Goal: Task Accomplishment & Management: Complete application form

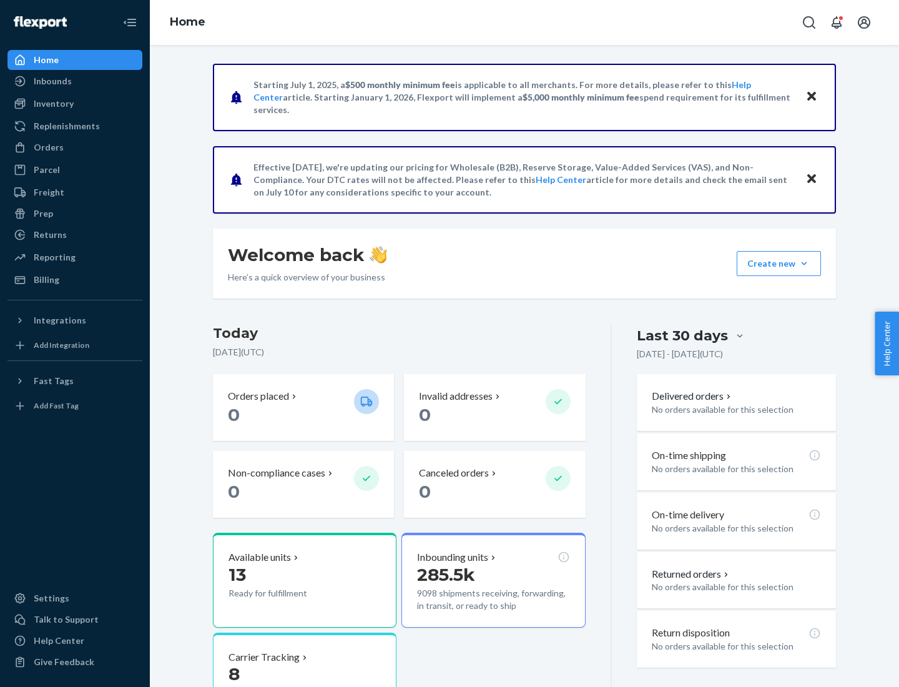
click at [804, 263] on button "Create new Create new inbound Create new order Create new product" at bounding box center [779, 263] width 84 height 25
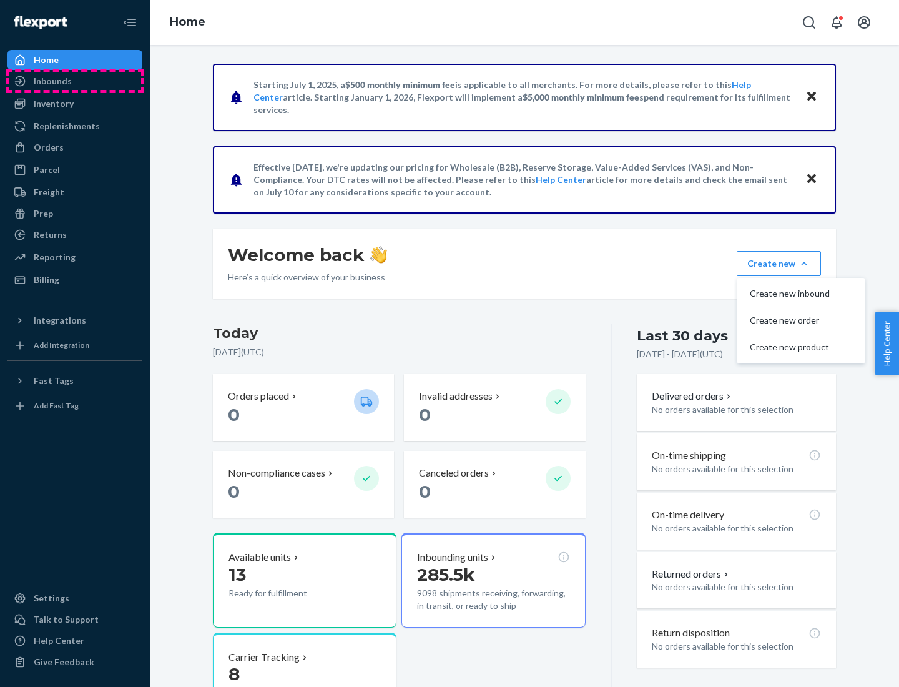
click at [75, 81] on div "Inbounds" at bounding box center [75, 80] width 132 height 17
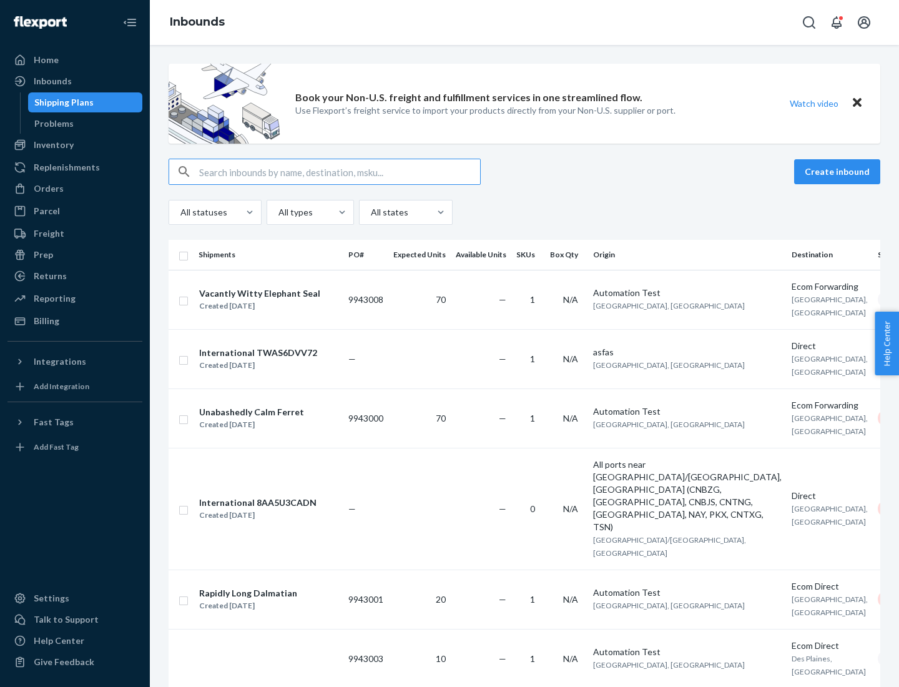
click at [839, 172] on button "Create inbound" at bounding box center [837, 171] width 86 height 25
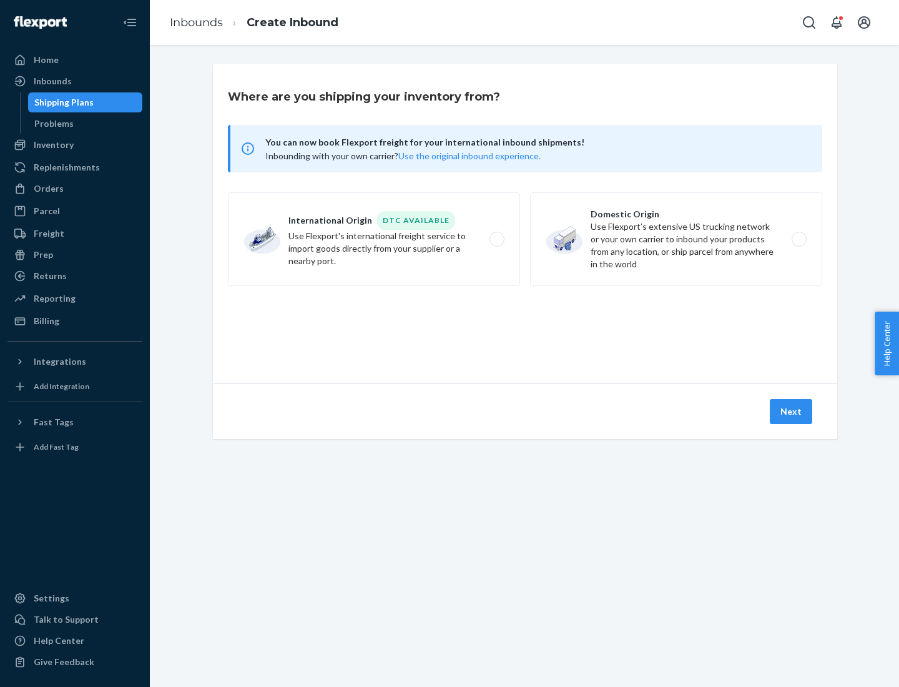
click at [676, 239] on label "Domestic Origin Use Flexport’s extensive US trucking network or your own carrie…" at bounding box center [676, 239] width 292 height 94
click at [799, 239] on input "Domestic Origin Use Flexport’s extensive US trucking network or your own carrie…" at bounding box center [803, 239] width 8 height 8
radio input "true"
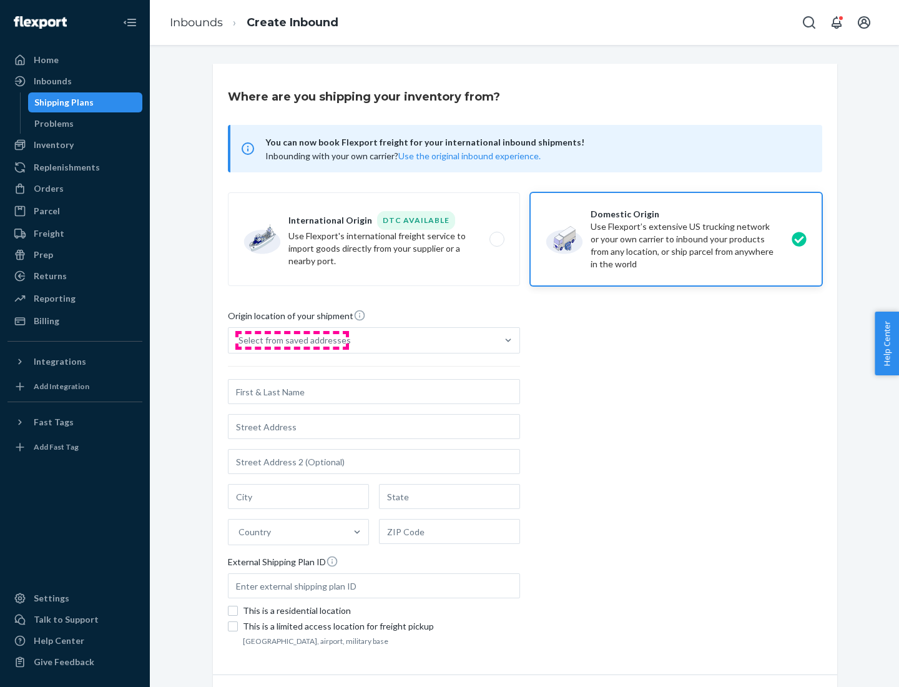
click at [292, 340] on div "Select from saved addresses" at bounding box center [295, 340] width 112 height 12
click at [240, 340] on input "Select from saved addresses" at bounding box center [239, 340] width 1 height 12
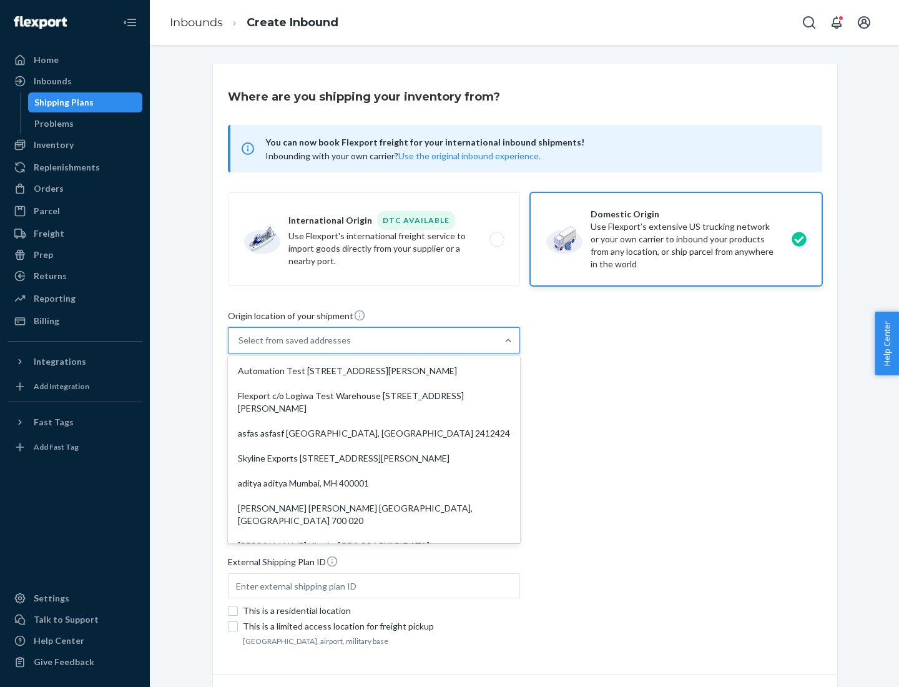
scroll to position [5, 0]
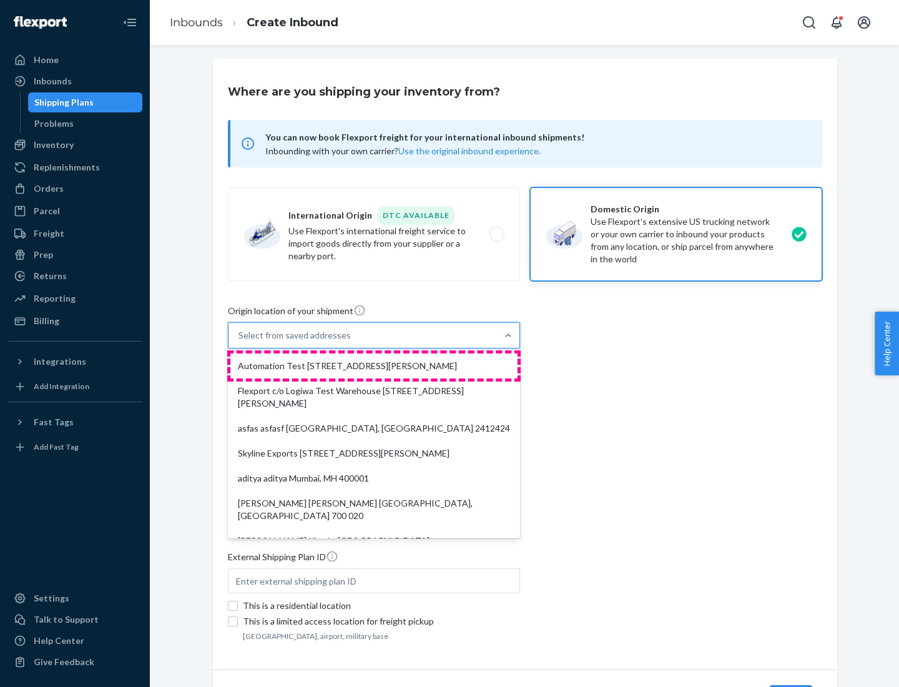
click at [374, 366] on div "Automation Test [STREET_ADDRESS][PERSON_NAME]" at bounding box center [373, 365] width 287 height 25
click at [240, 342] on input "option Automation Test [STREET_ADDRESS][PERSON_NAME]. 9 results available. Use …" at bounding box center [239, 335] width 1 height 12
type input "Automation Test"
type input "9th Floor"
type input "[GEOGRAPHIC_DATA]"
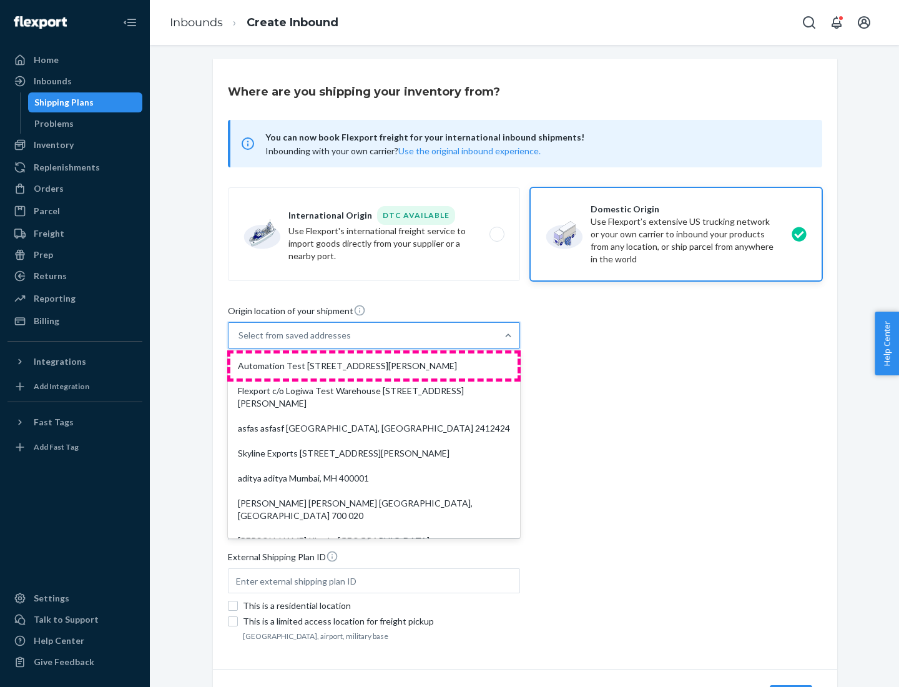
type input "CA"
type input "94104"
type input "[STREET_ADDRESS][PERSON_NAME]"
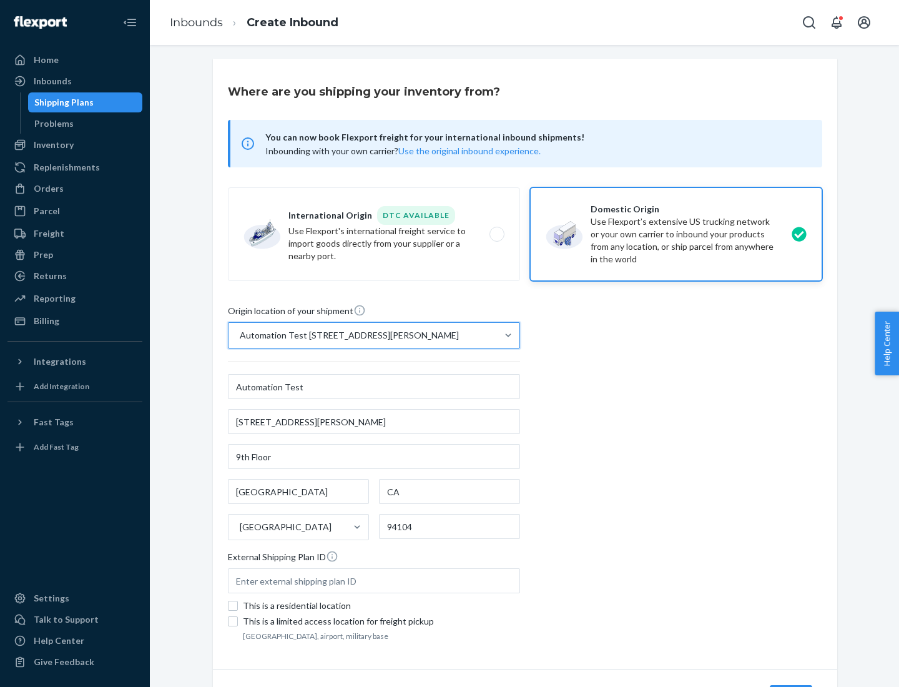
scroll to position [73, 0]
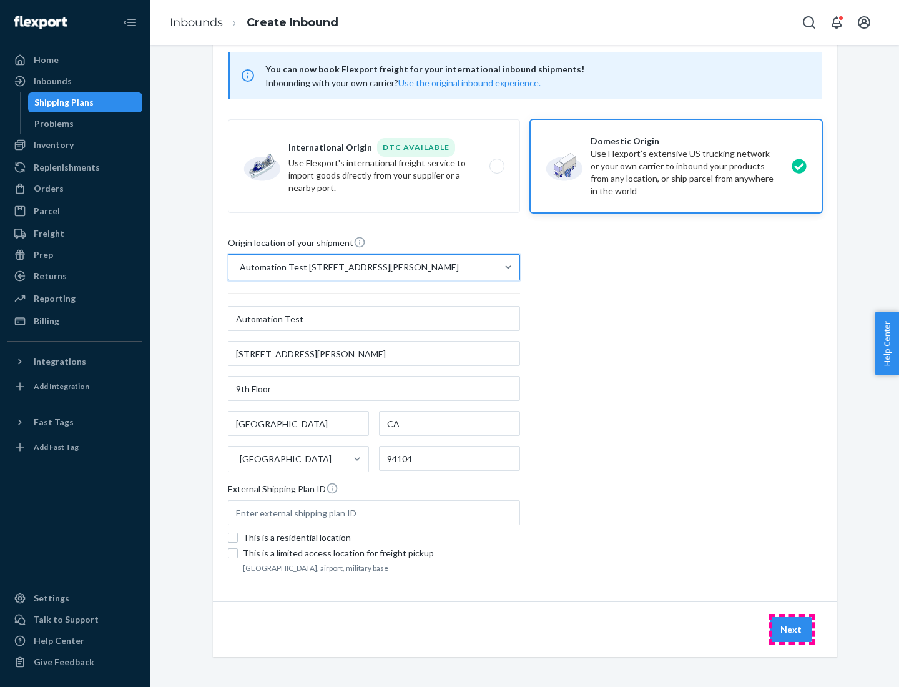
click at [792, 629] on button "Next" at bounding box center [791, 629] width 42 height 25
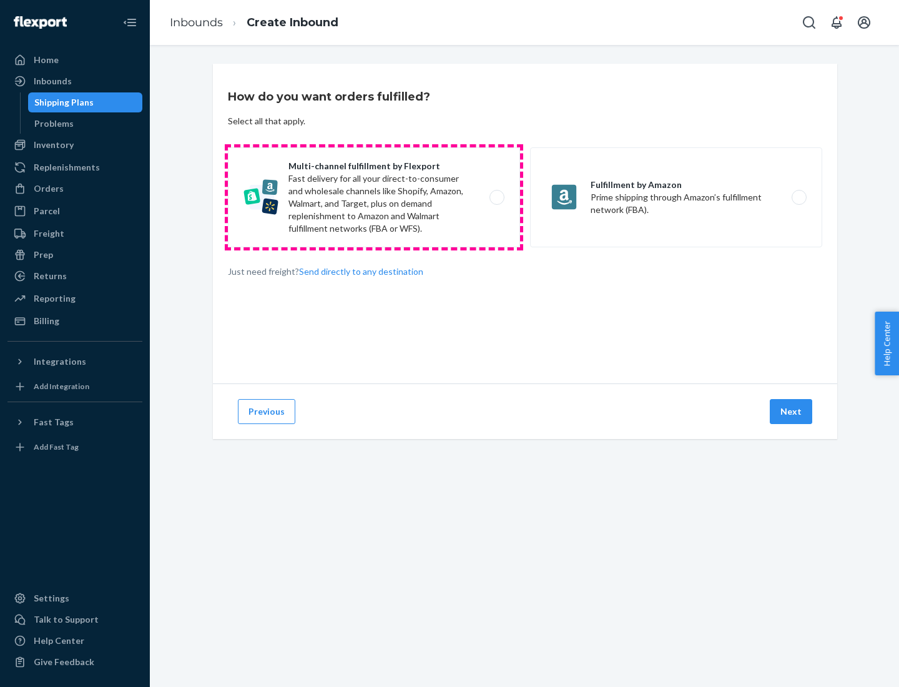
click at [374, 197] on label "Multi-channel fulfillment by Flexport Fast delivery for all your direct-to-cons…" at bounding box center [374, 197] width 292 height 100
click at [496, 197] on input "Multi-channel fulfillment by Flexport Fast delivery for all your direct-to-cons…" at bounding box center [500, 198] width 8 height 8
radio input "true"
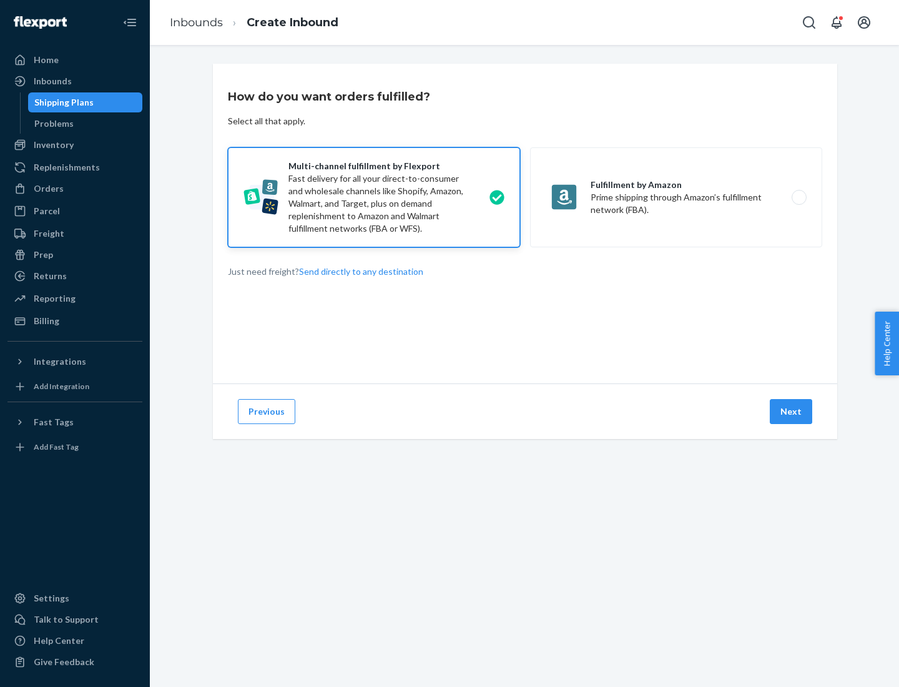
click at [792, 411] on button "Next" at bounding box center [791, 411] width 42 height 25
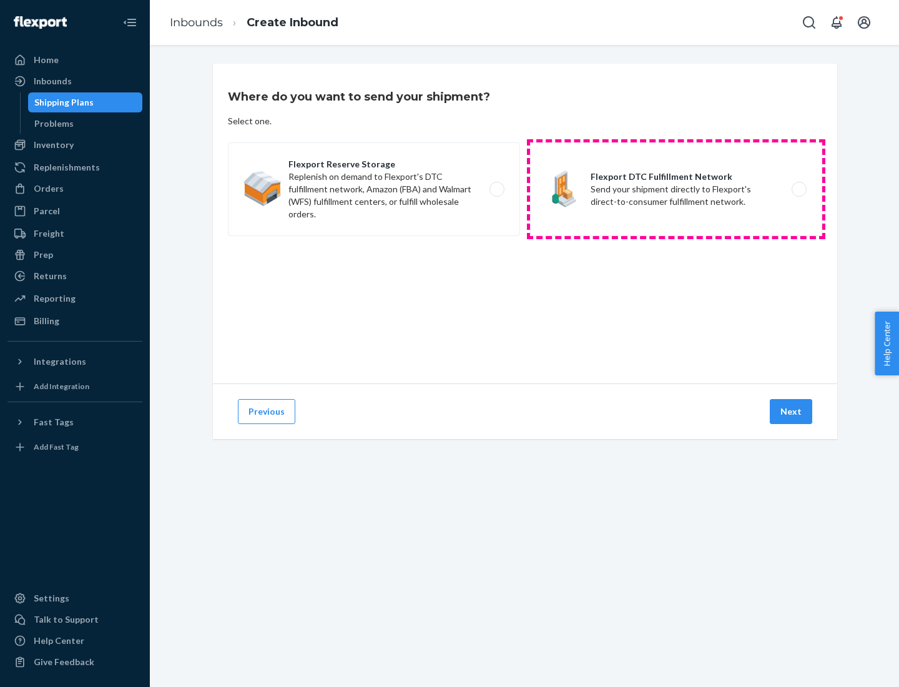
click at [676, 189] on label "Flexport DTC Fulfillment Network Send your shipment directly to Flexport's dire…" at bounding box center [676, 189] width 292 height 94
click at [799, 189] on input "Flexport DTC Fulfillment Network Send your shipment directly to Flexport's dire…" at bounding box center [803, 189] width 8 height 8
radio input "true"
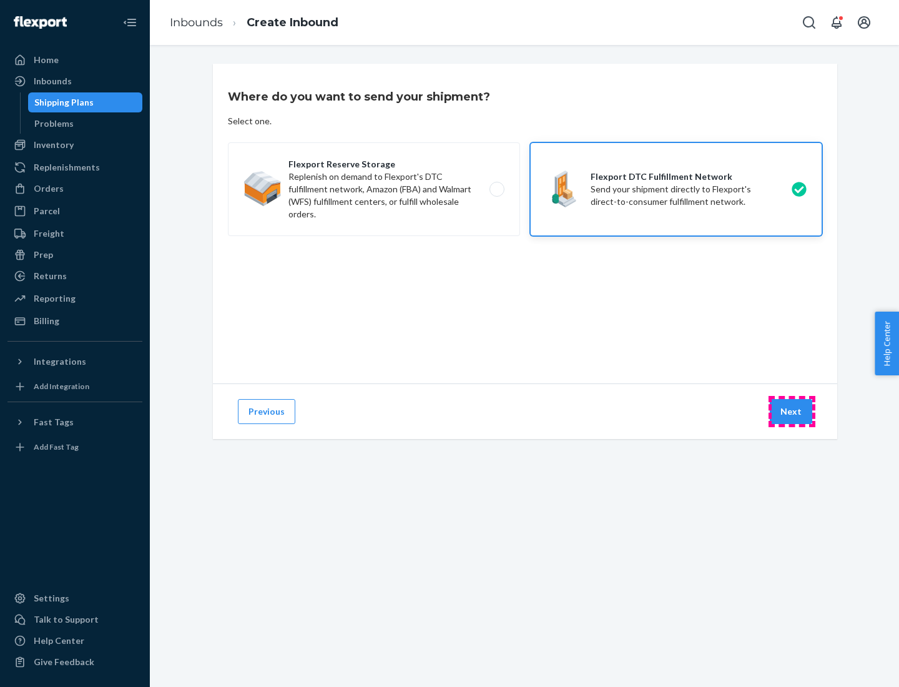
click at [792, 411] on button "Next" at bounding box center [791, 411] width 42 height 25
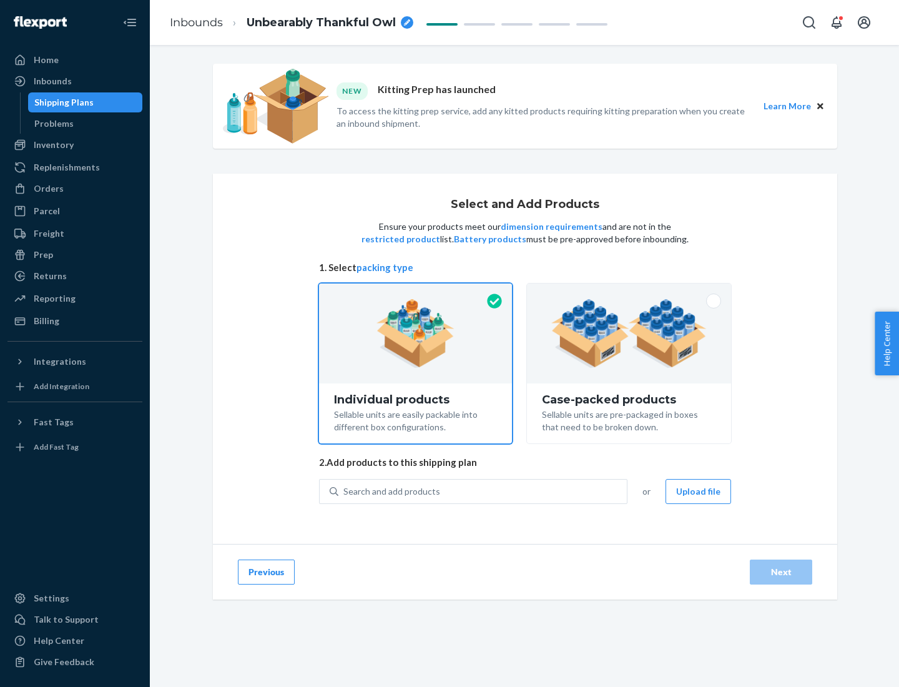
click at [629, 333] on img at bounding box center [628, 333] width 155 height 69
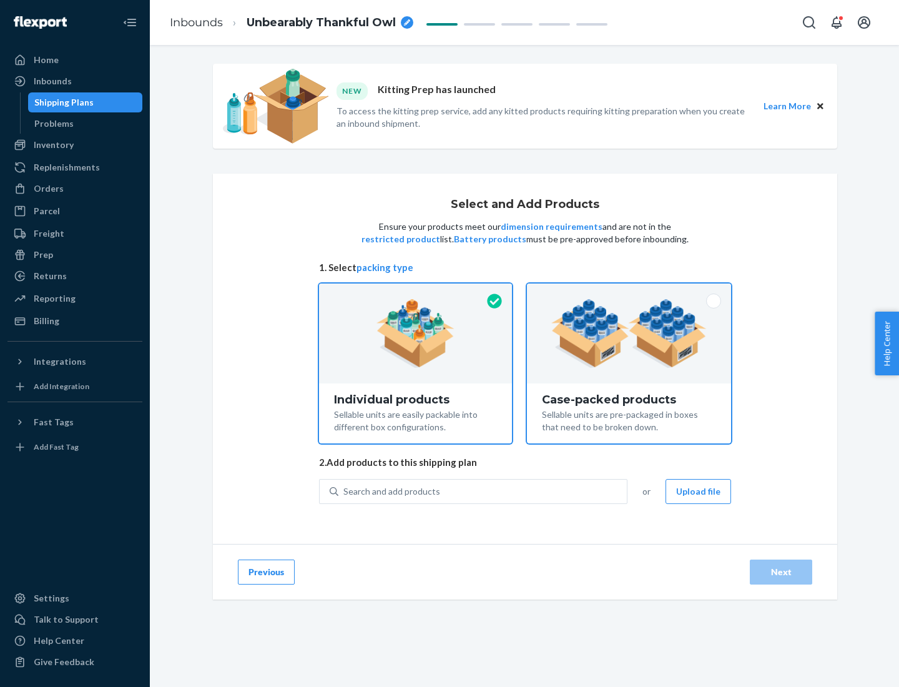
click at [629, 292] on input "Case-packed products Sellable units are pre-packaged in boxes that need to be b…" at bounding box center [629, 287] width 8 height 8
radio input "true"
radio input "false"
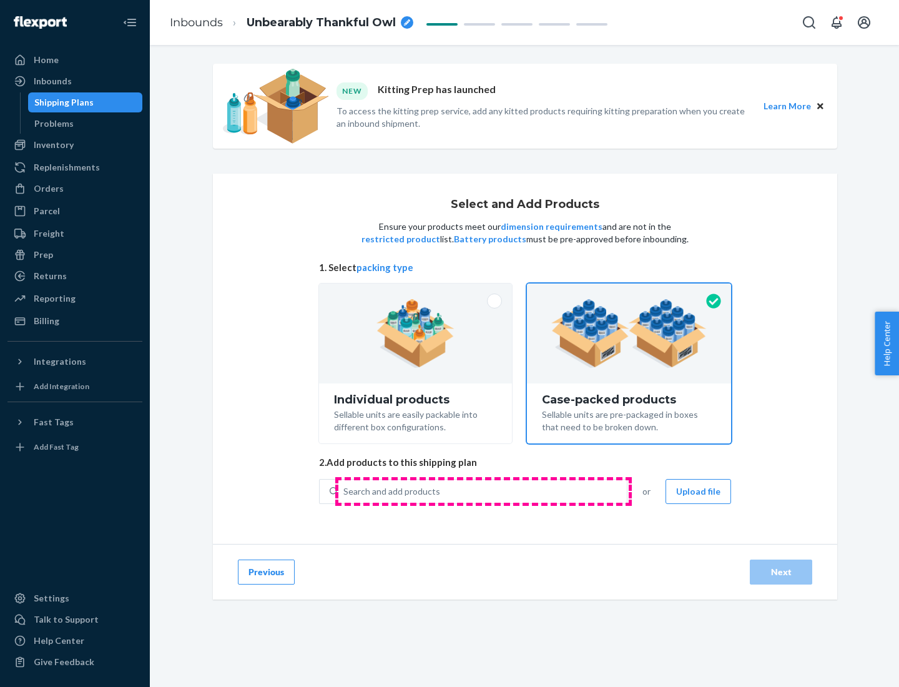
click at [483, 491] on div "Search and add products" at bounding box center [482, 491] width 288 height 22
click at [345, 491] on input "Search and add products" at bounding box center [343, 491] width 1 height 12
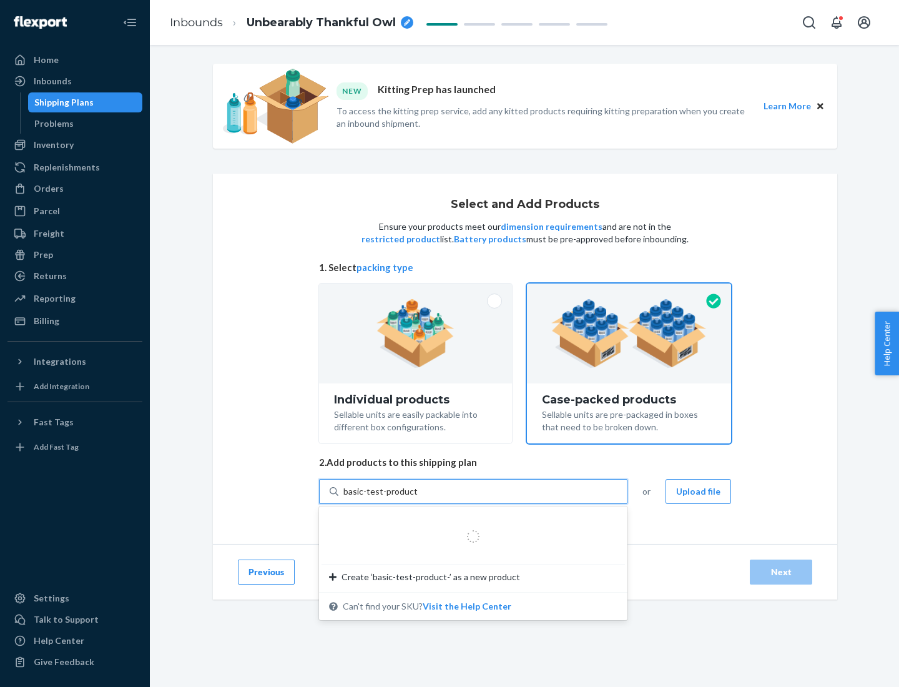
type input "basic-test-product-1"
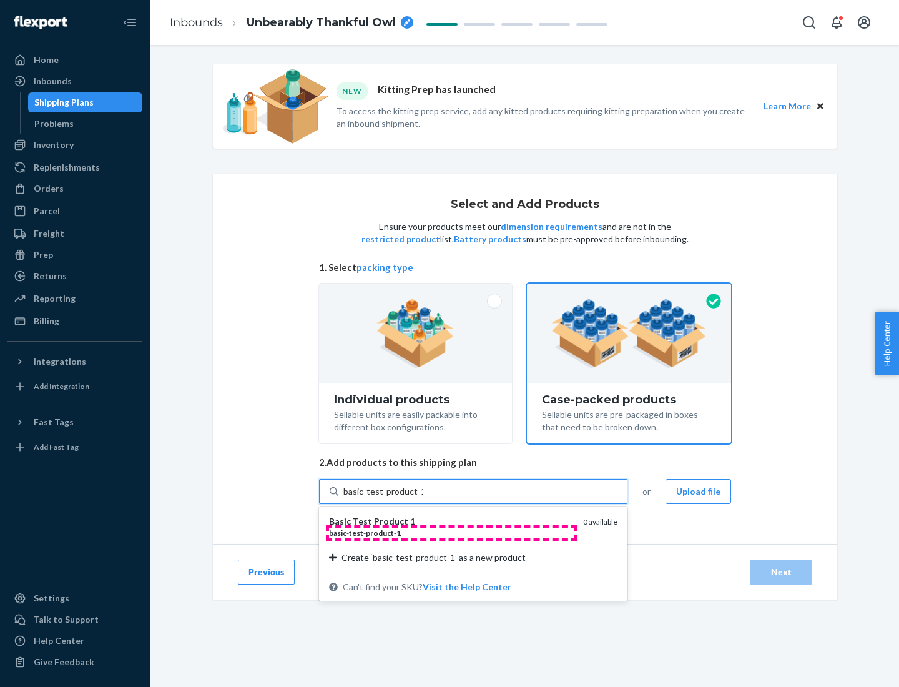
click at [451, 533] on div "basic - test - product - 1" at bounding box center [451, 533] width 244 height 11
click at [423, 498] on input "basic-test-product-1" at bounding box center [383, 491] width 80 height 12
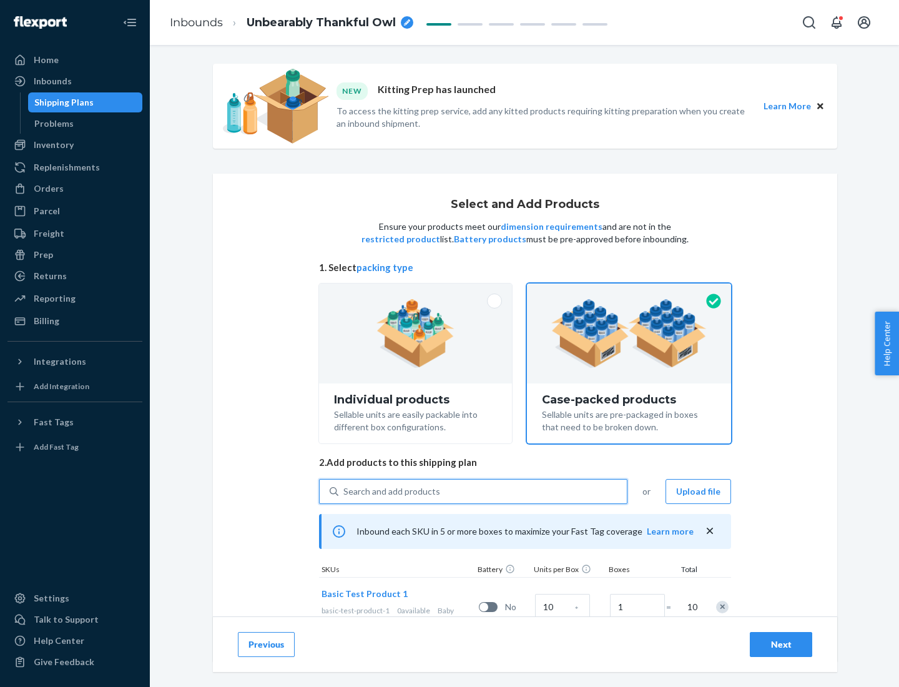
scroll to position [45, 0]
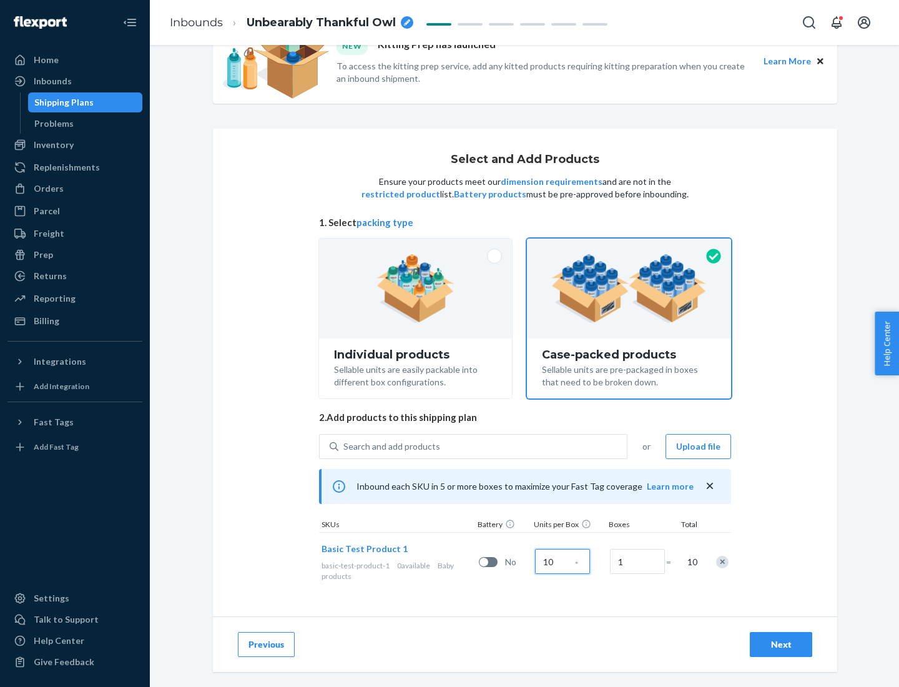
type input "10"
type input "7"
click at [781, 644] on div "Next" at bounding box center [780, 644] width 41 height 12
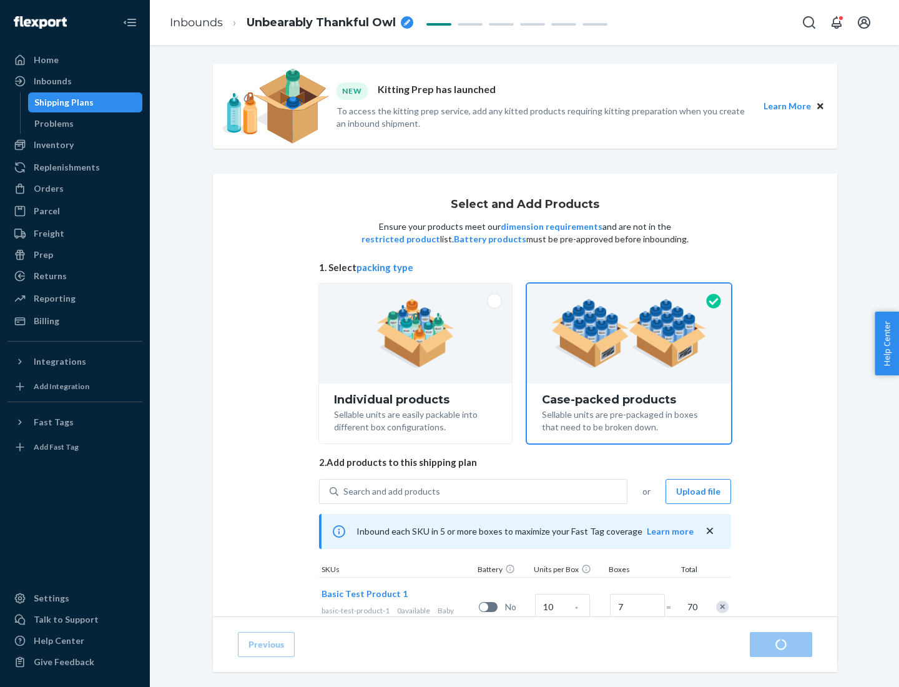
radio input "true"
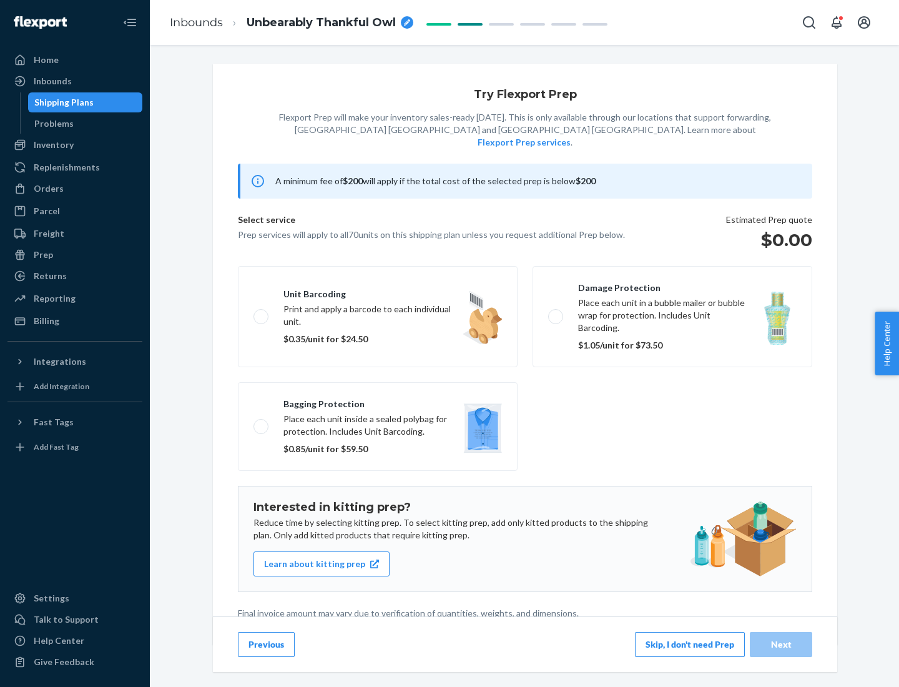
scroll to position [3, 0]
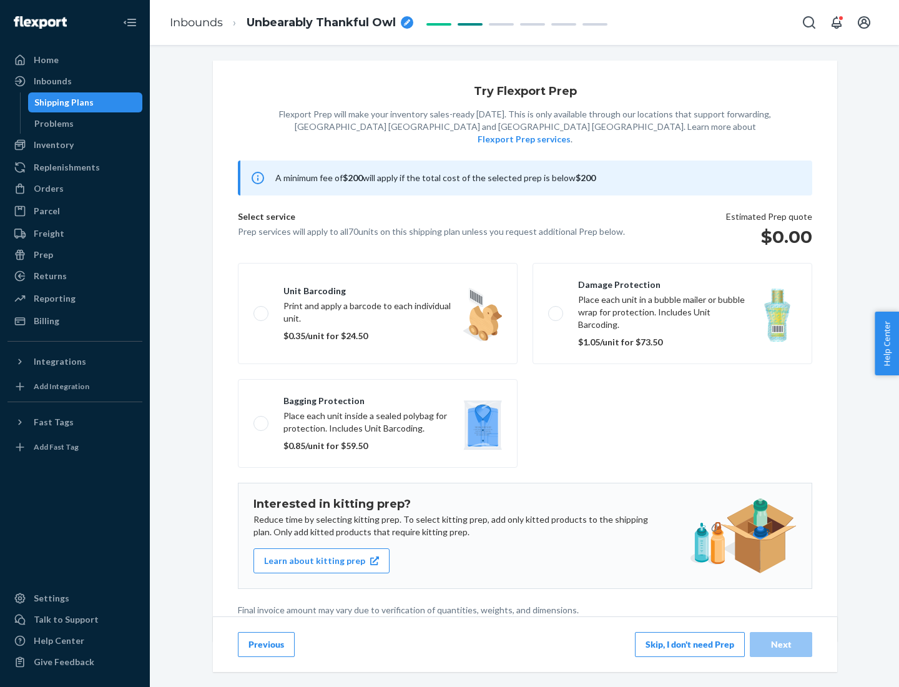
click at [378, 398] on label "Bagging protection Place each unit inside a sealed polybag for protection. Incl…" at bounding box center [378, 423] width 280 height 89
click at [262, 419] on input "Bagging protection Place each unit inside a sealed polybag for protection. Incl…" at bounding box center [257, 423] width 8 height 8
checkbox input "true"
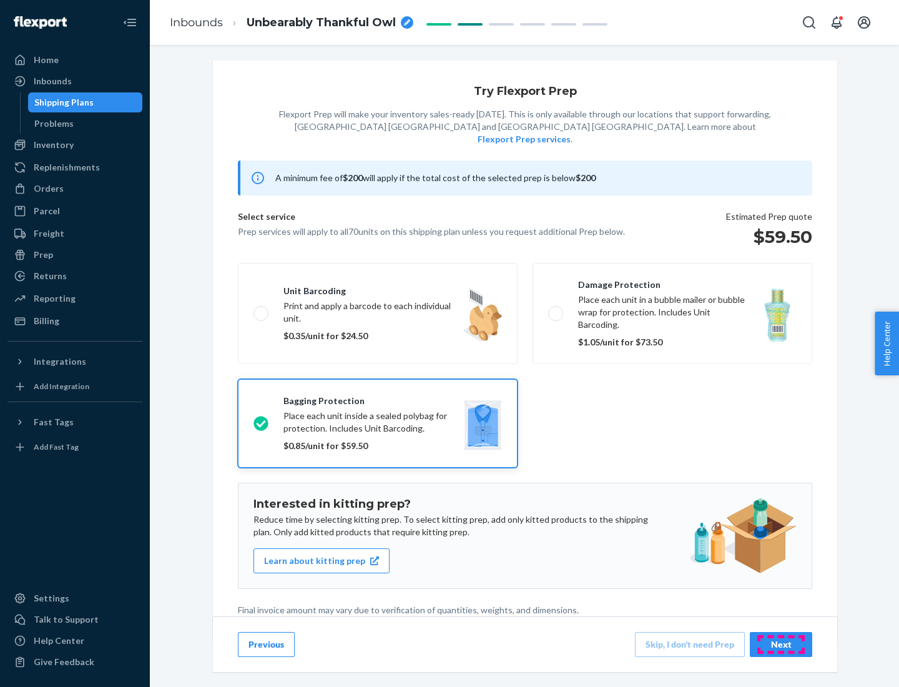
click at [781, 644] on div "Next" at bounding box center [780, 644] width 41 height 12
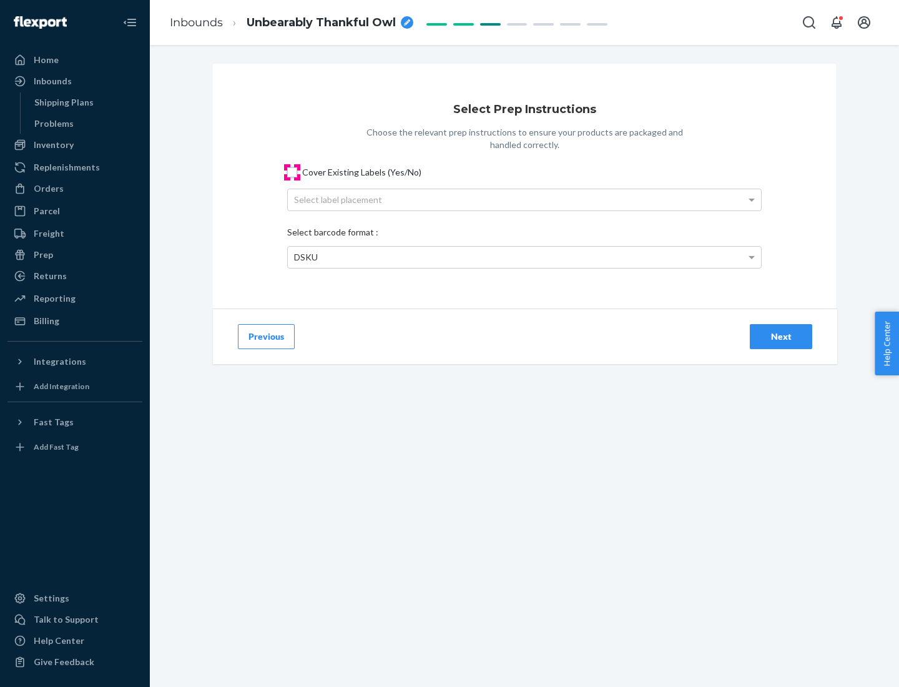
click at [292, 172] on input "Cover Existing Labels (Yes/No)" at bounding box center [292, 172] width 10 height 10
checkbox input "true"
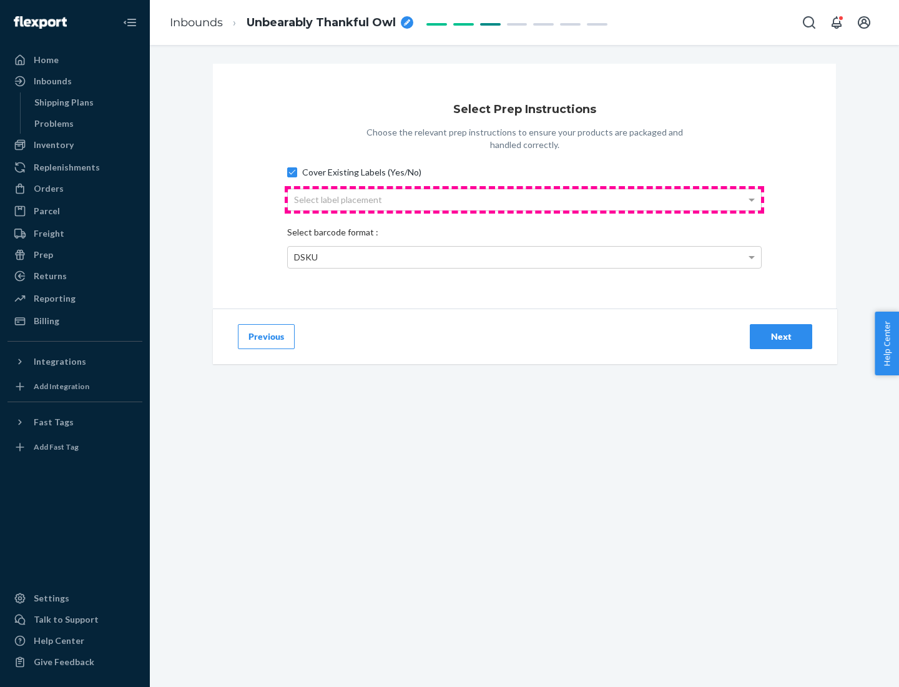
click at [524, 199] on div "Select label placement" at bounding box center [524, 199] width 473 height 21
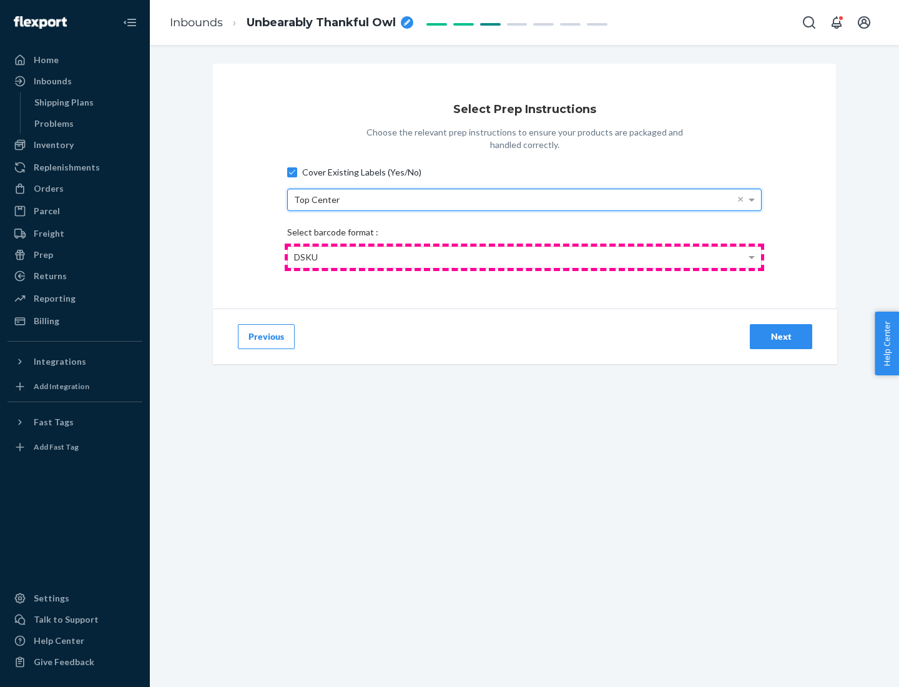
click at [524, 257] on div "DSKU" at bounding box center [524, 257] width 473 height 21
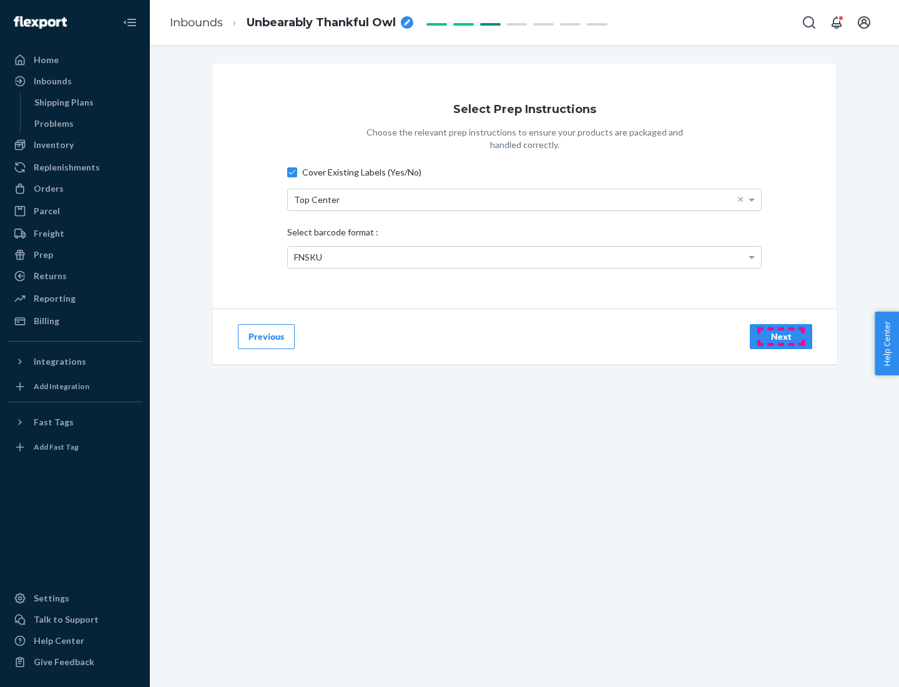
click at [781, 336] on div "Next" at bounding box center [780, 336] width 41 height 12
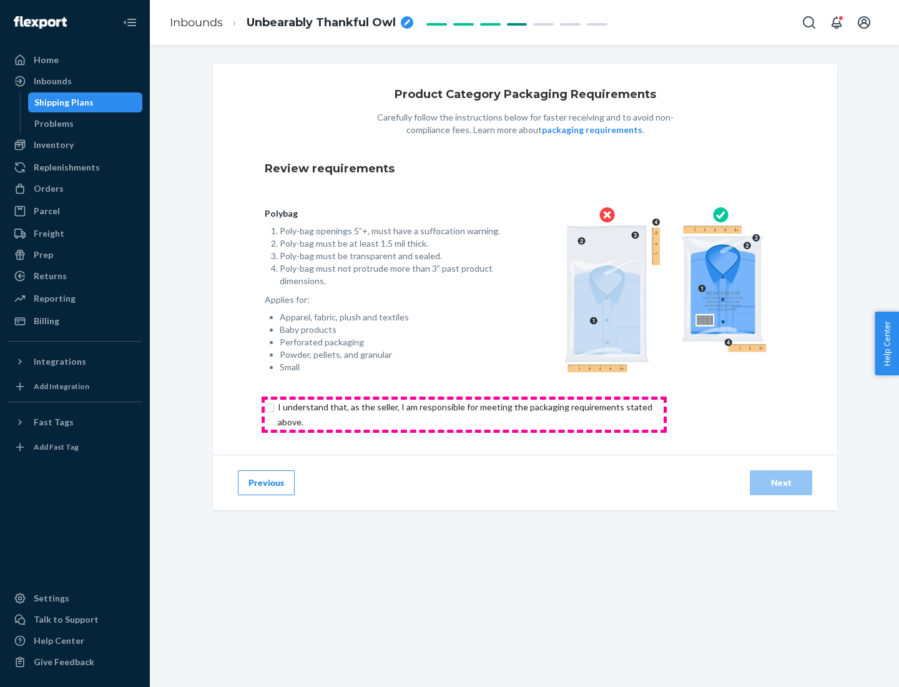
click at [464, 414] on input "checkbox" at bounding box center [472, 415] width 415 height 30
checkbox input "true"
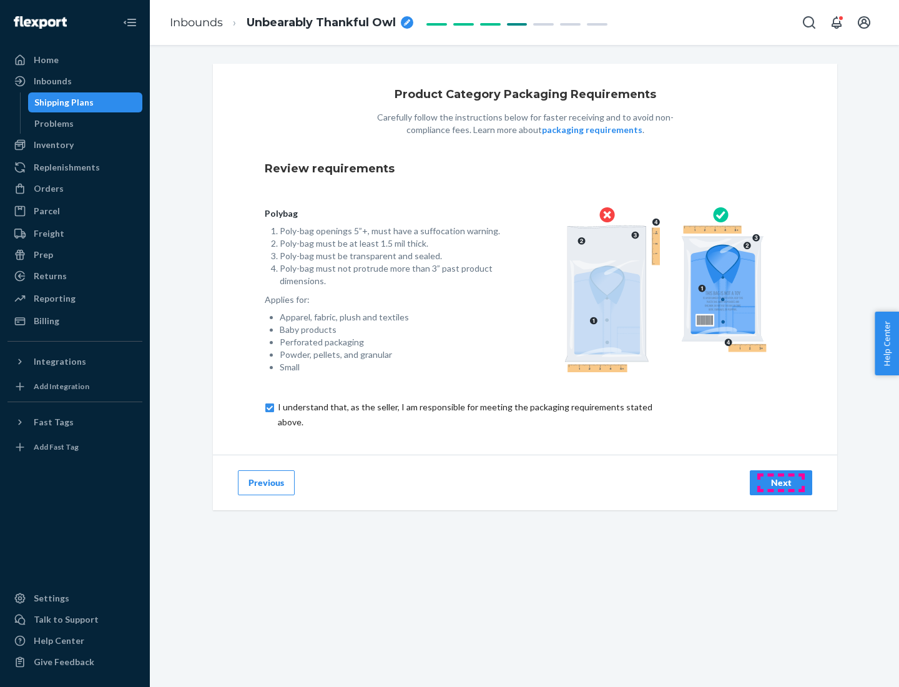
click at [781, 482] on div "Next" at bounding box center [780, 482] width 41 height 12
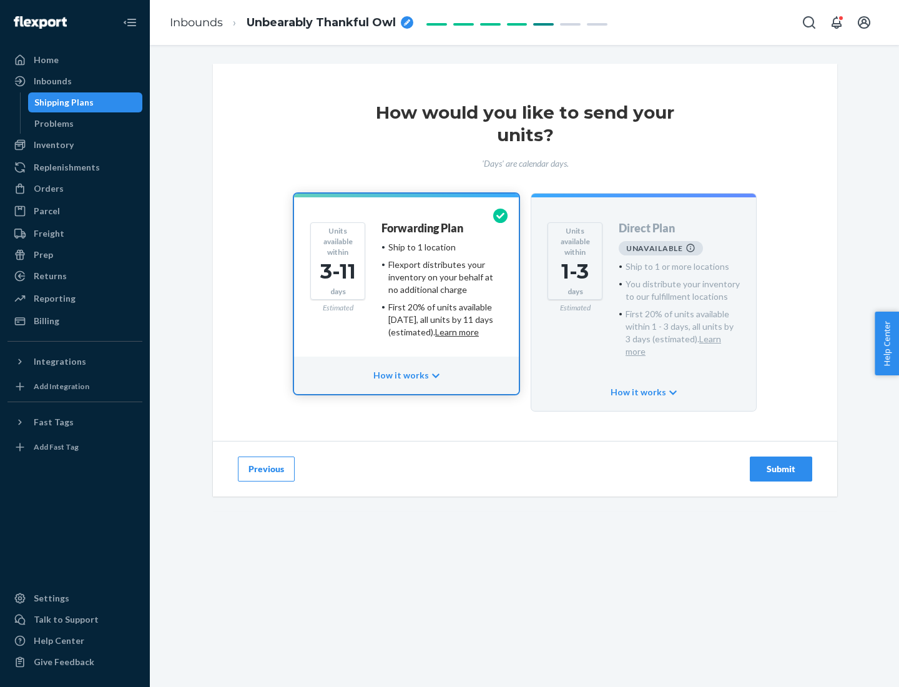
click at [423, 228] on h4 "Forwarding Plan" at bounding box center [422, 228] width 82 height 12
click at [781, 463] on div "Submit" at bounding box center [780, 469] width 41 height 12
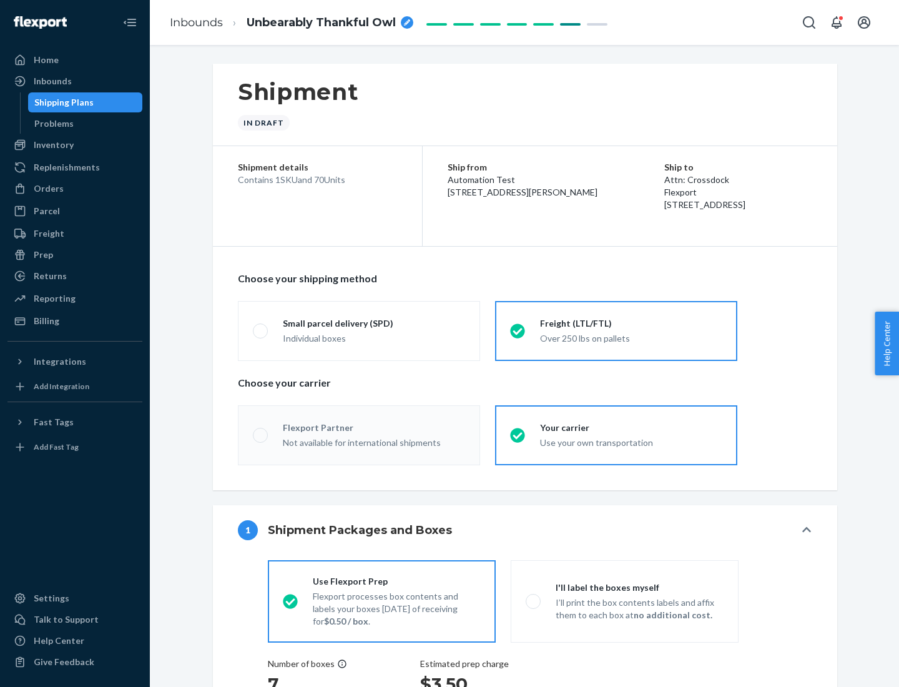
radio input "true"
radio input "false"
radio input "true"
radio input "false"
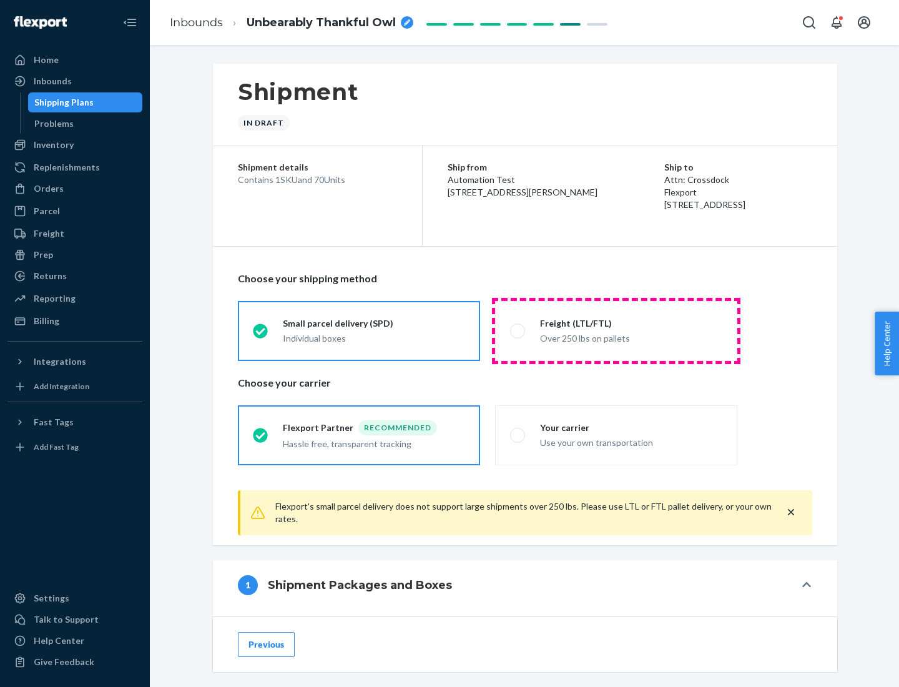
click at [616, 330] on div "Over 250 lbs on pallets" at bounding box center [631, 337] width 182 height 15
click at [518, 330] on input "Freight (LTL/FTL) Over 250 lbs on pallets" at bounding box center [514, 331] width 8 height 8
radio input "true"
radio input "false"
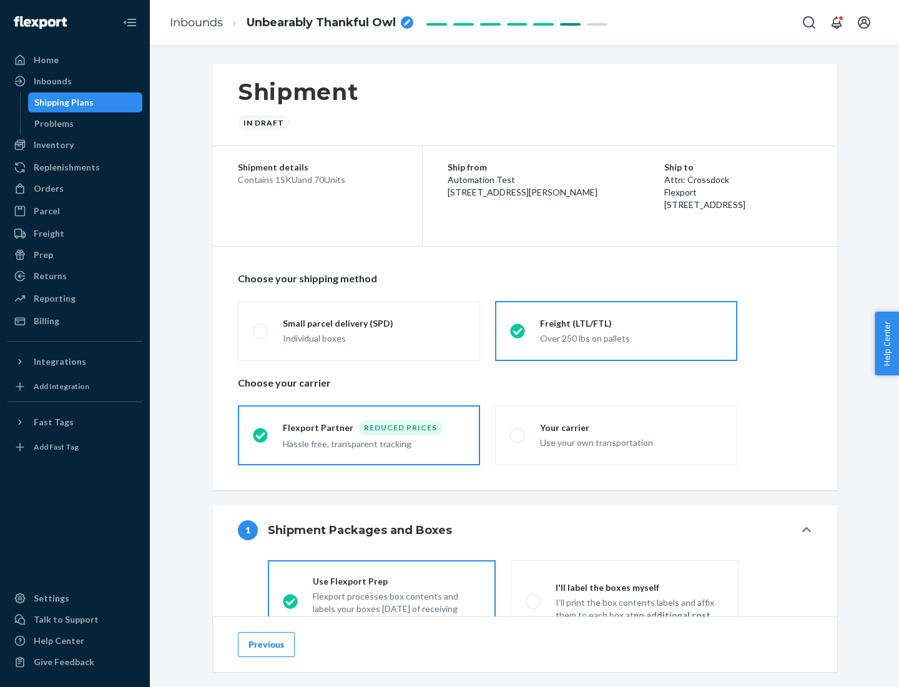
scroll to position [69, 0]
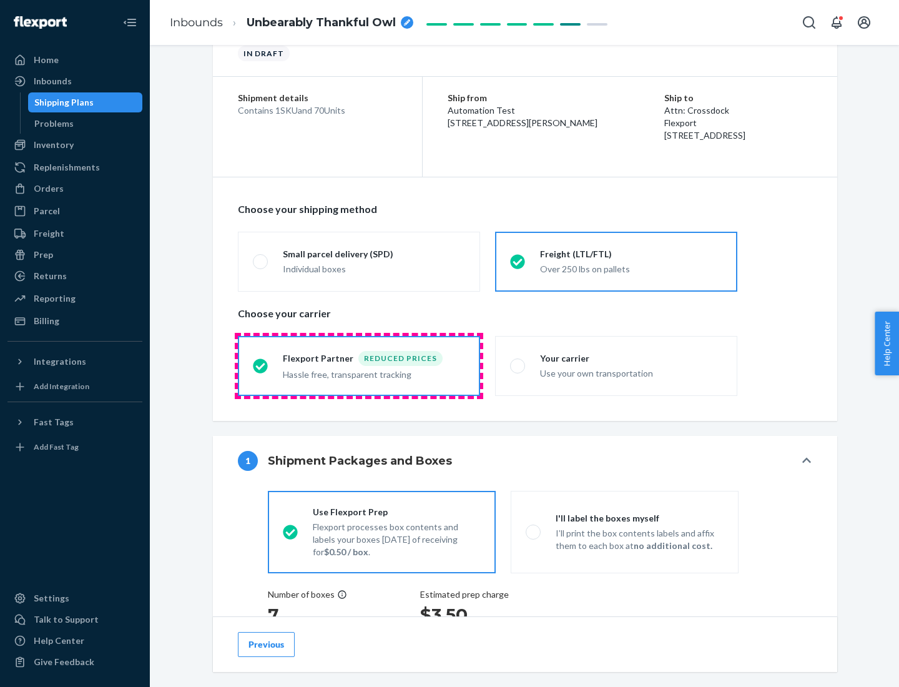
click at [359, 366] on div "Hassle free, transparent tracking" at bounding box center [374, 373] width 182 height 15
click at [261, 365] on input "Flexport Partner Reduced prices Hassle free, transparent tracking" at bounding box center [257, 366] width 8 height 8
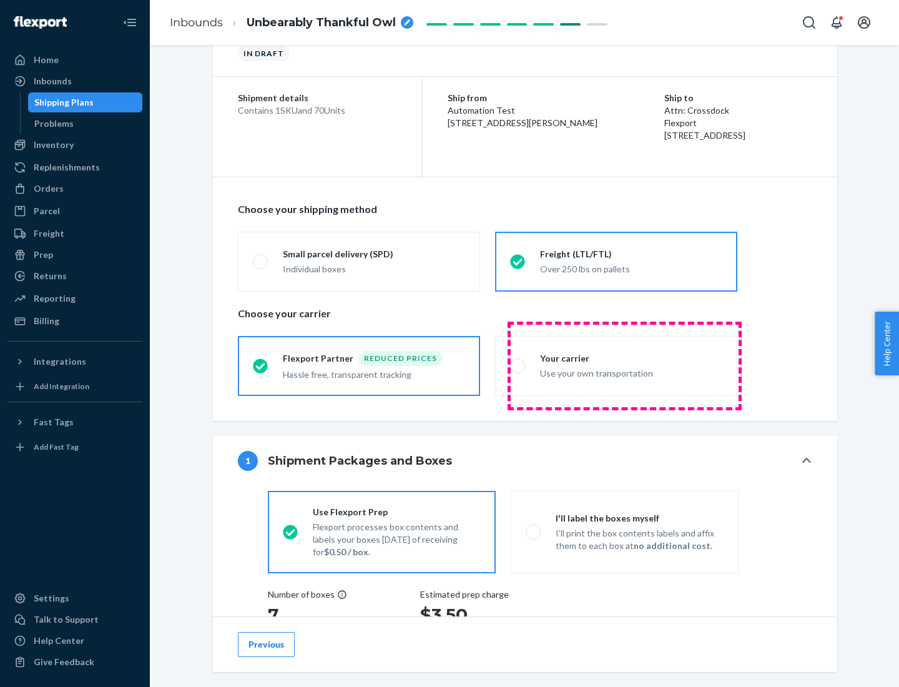
scroll to position [235, 0]
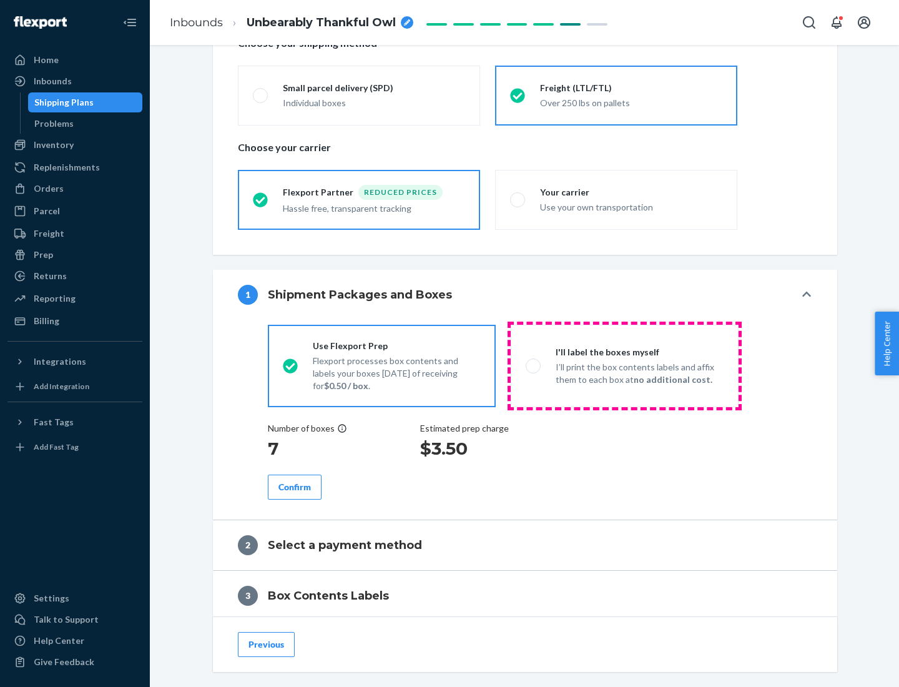
click at [624, 365] on p "I’ll print the box contents labels and affix them to each box at no additional …" at bounding box center [640, 373] width 168 height 25
click at [534, 365] on input "I'll label the boxes myself I’ll print the box contents labels and affix them t…" at bounding box center [530, 366] width 8 height 8
radio input "true"
radio input "false"
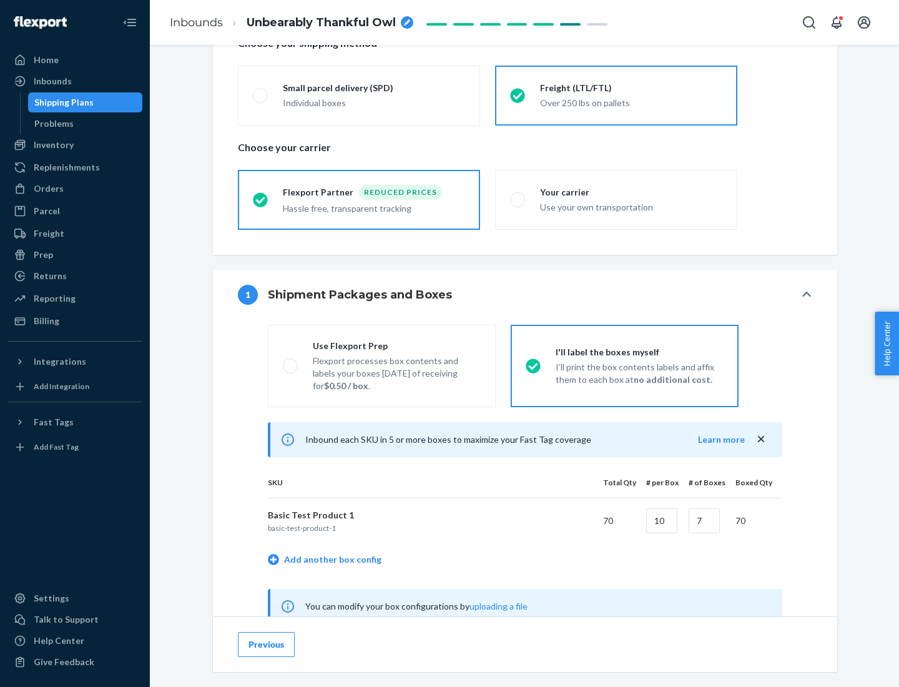
scroll to position [390, 0]
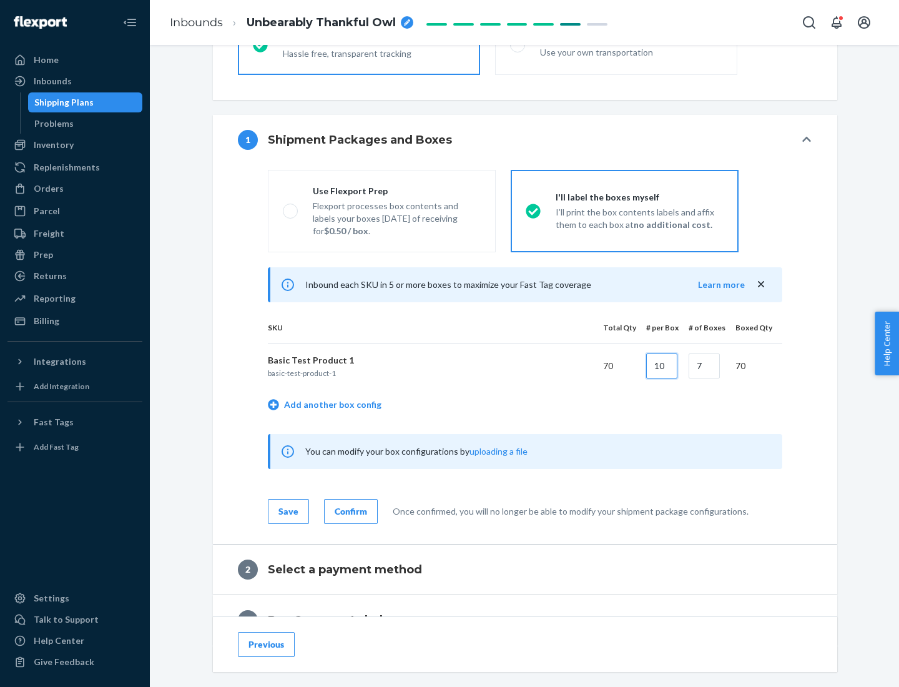
type input "10"
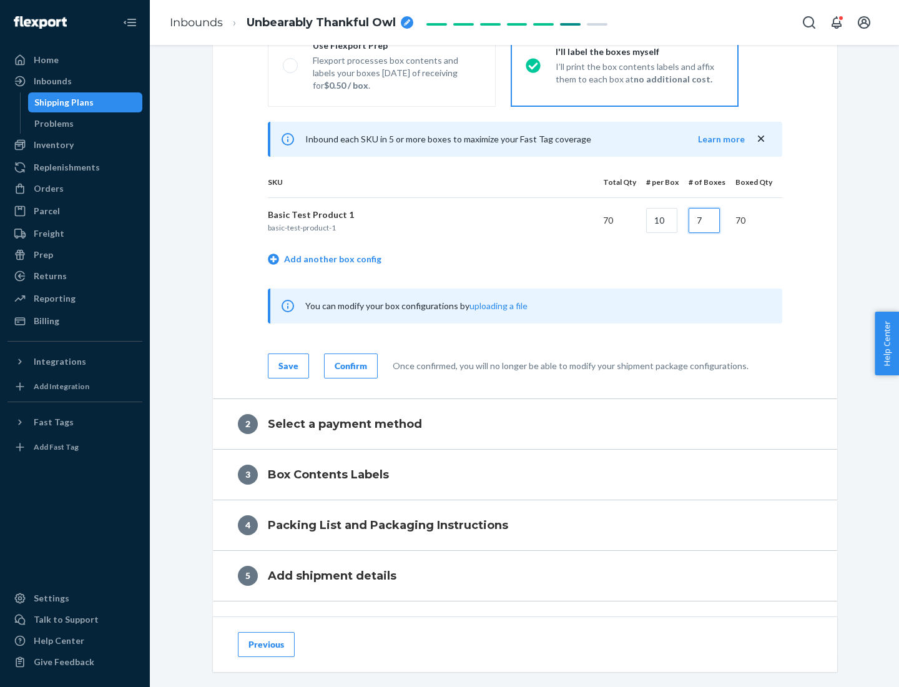
type input "7"
click at [349, 365] on div "Confirm" at bounding box center [351, 366] width 32 height 12
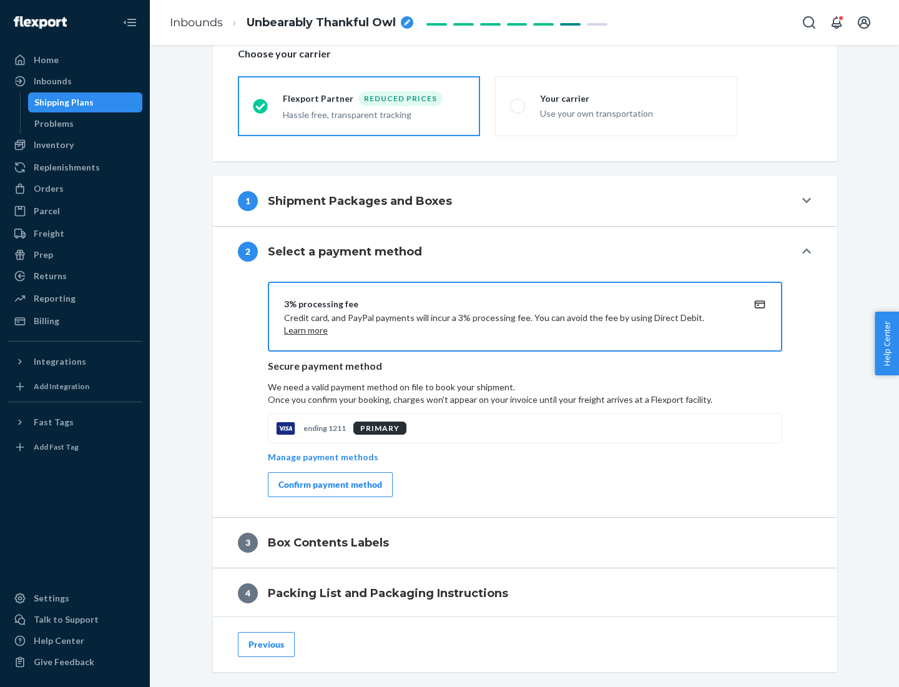
scroll to position [448, 0]
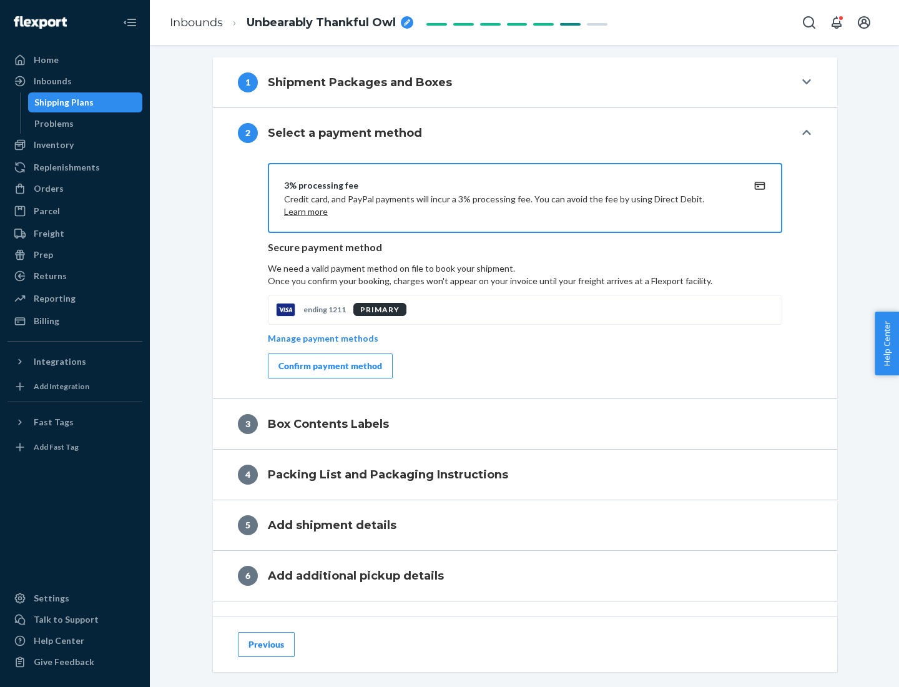
click at [329, 366] on div "Confirm payment method" at bounding box center [330, 366] width 104 height 12
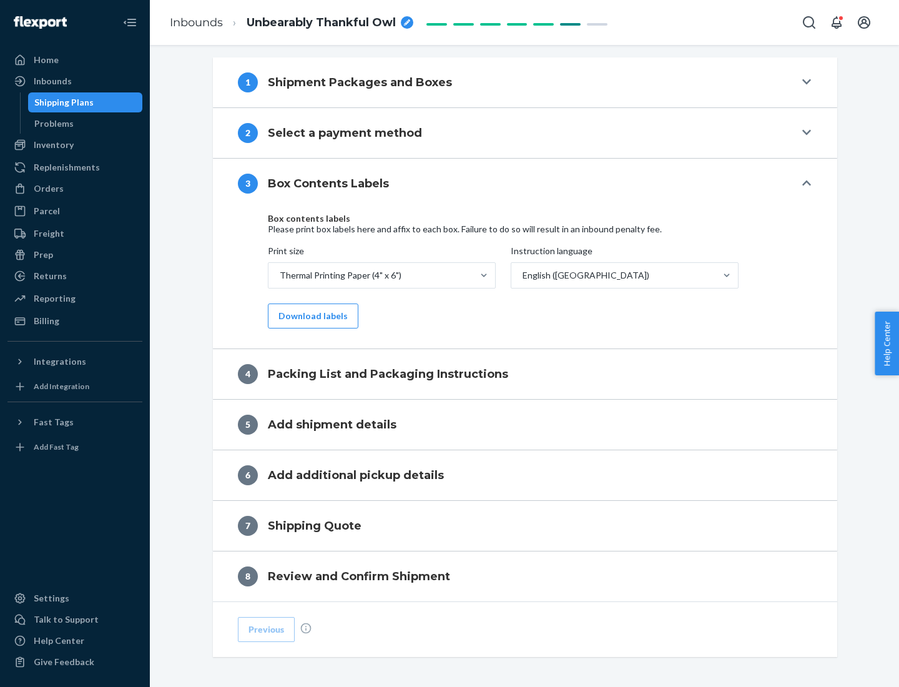
scroll to position [398, 0]
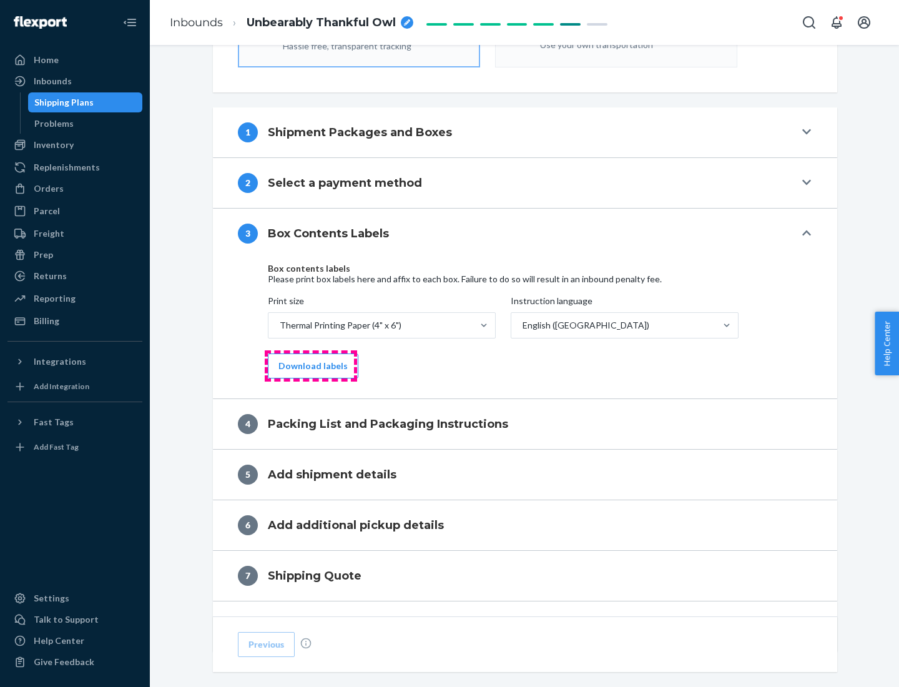
click at [310, 366] on button "Download labels" at bounding box center [313, 365] width 91 height 25
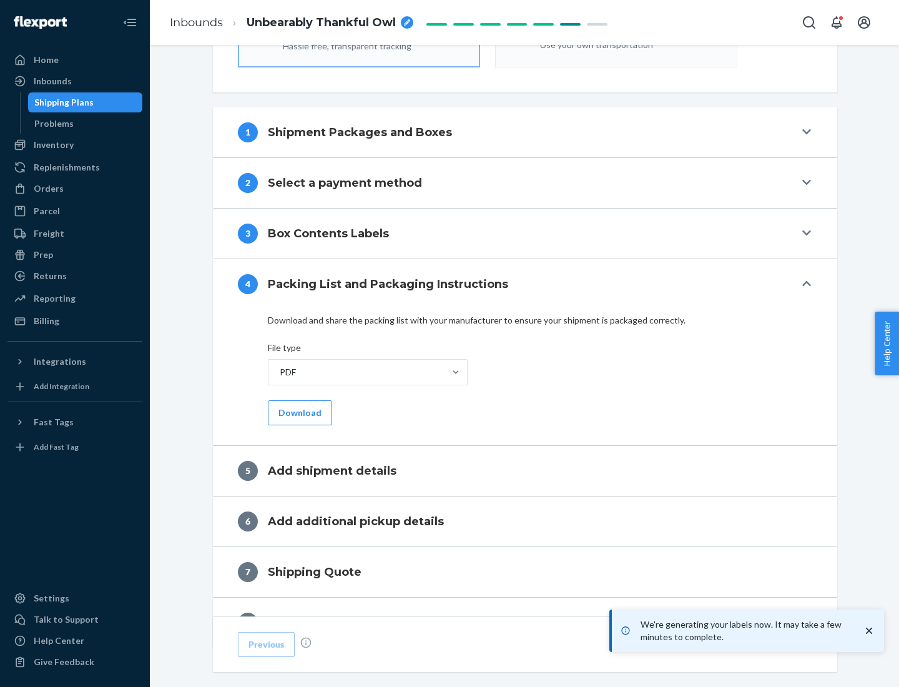
scroll to position [445, 0]
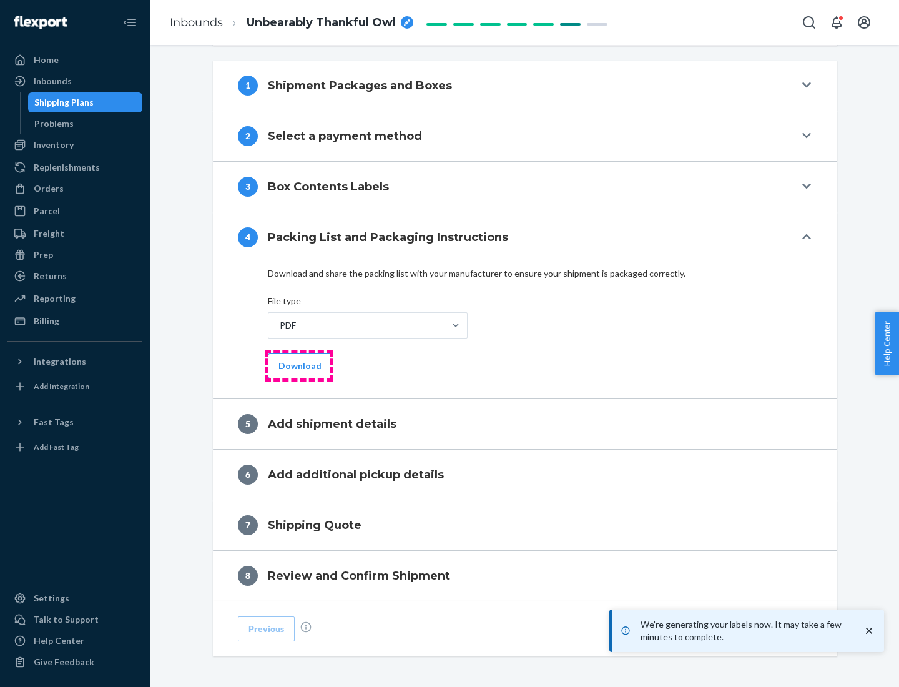
click at [298, 365] on button "Download" at bounding box center [300, 365] width 64 height 25
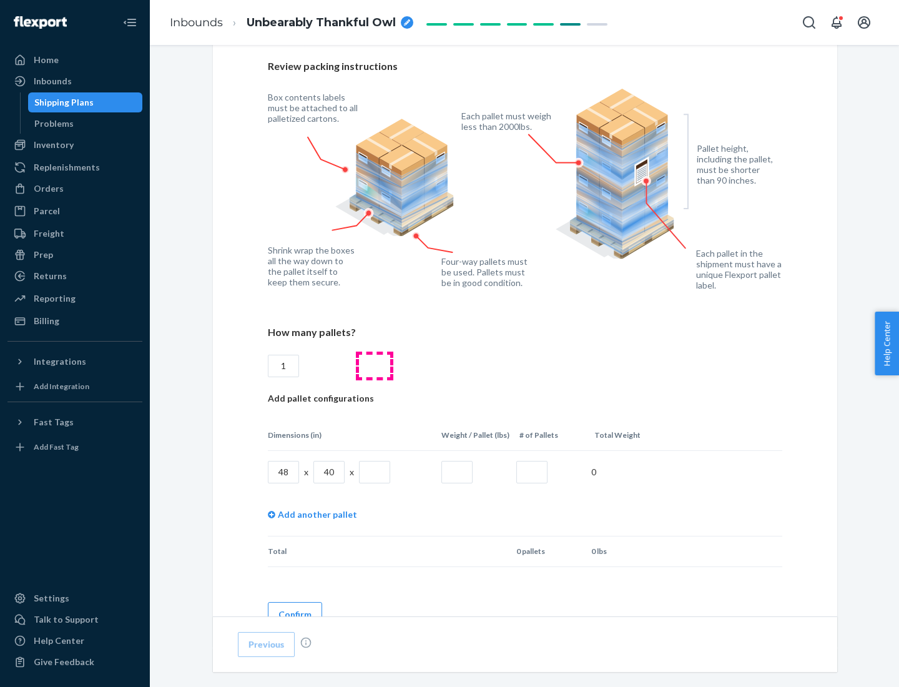
scroll to position [907, 0]
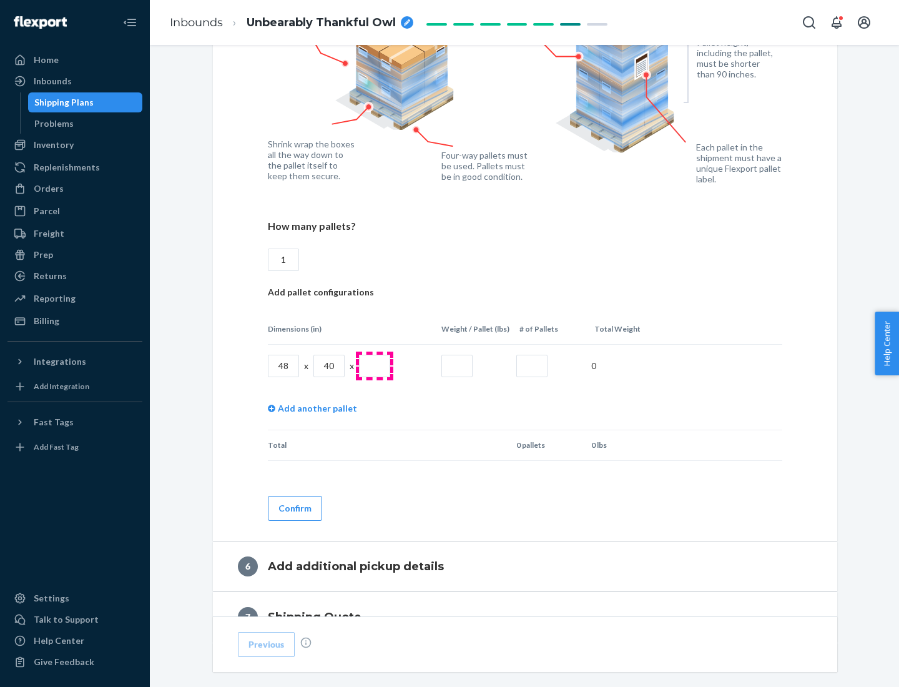
type input "1"
type input "40"
type input "200"
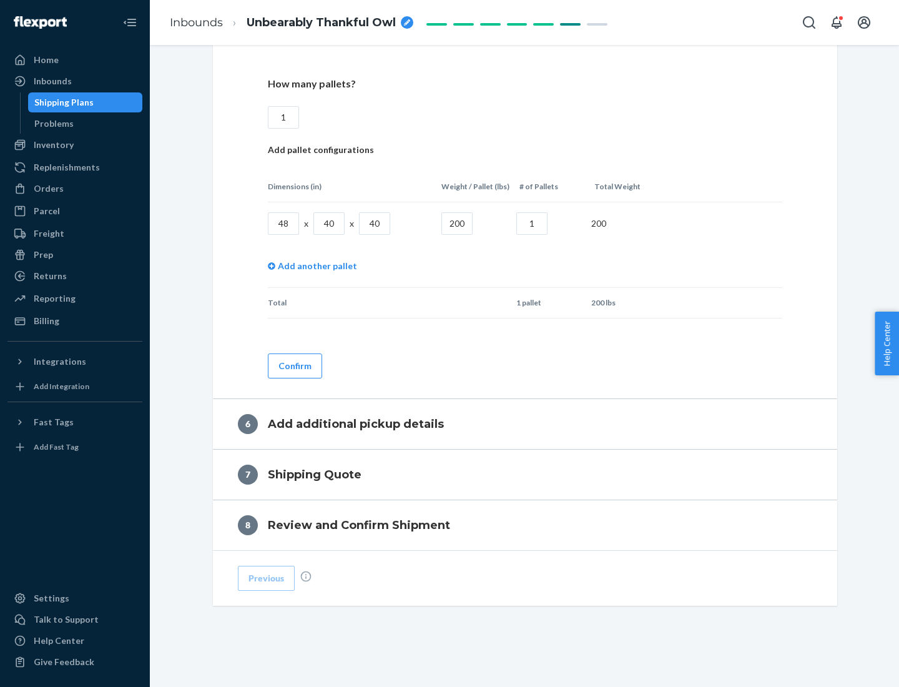
type input "1"
click at [294, 365] on button "Confirm" at bounding box center [295, 365] width 54 height 25
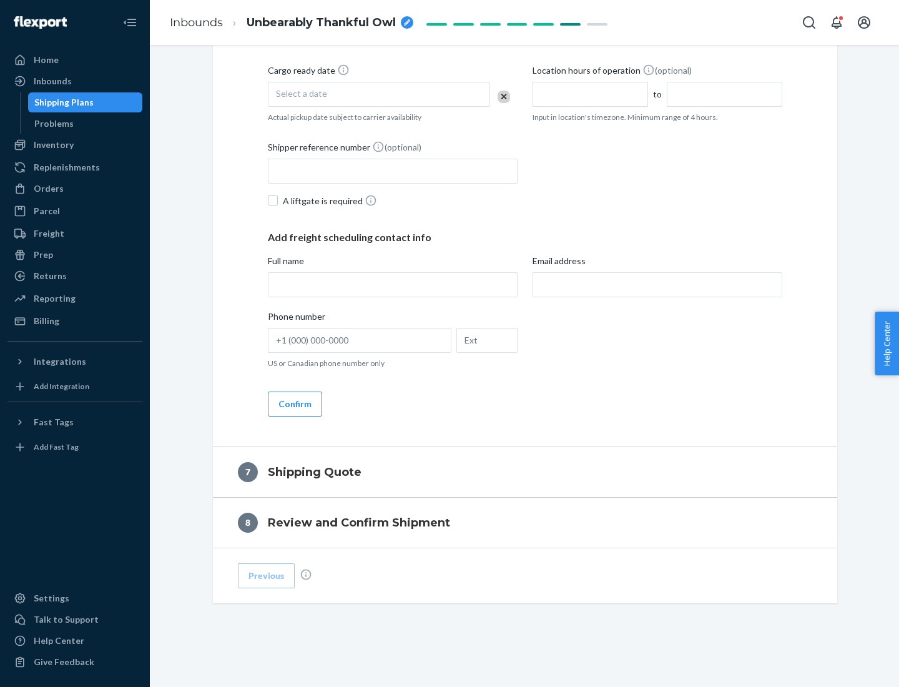
scroll to position [478, 0]
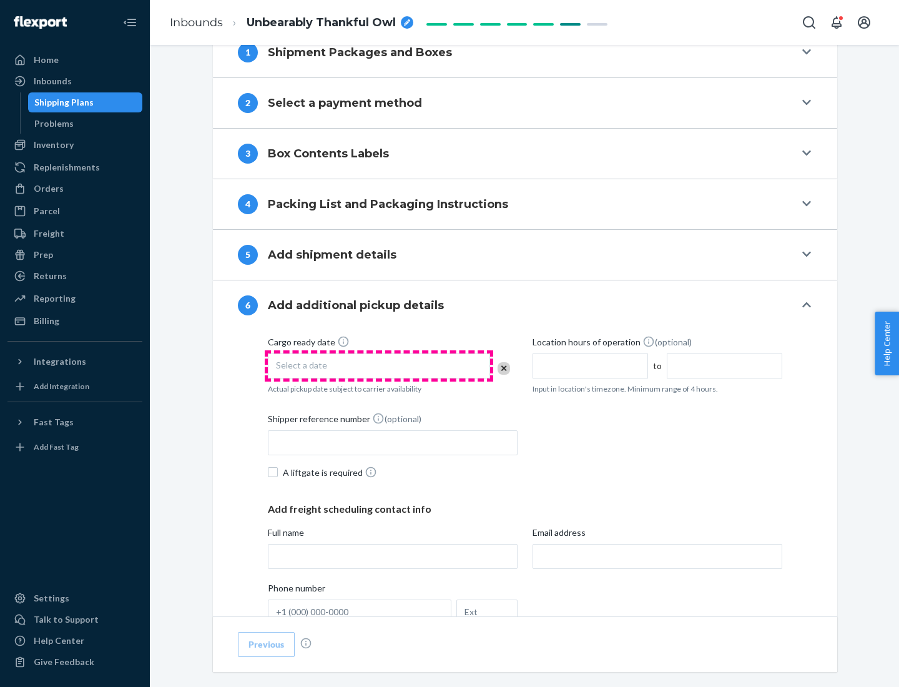
click at [379, 365] on div "Select a date" at bounding box center [379, 365] width 222 height 25
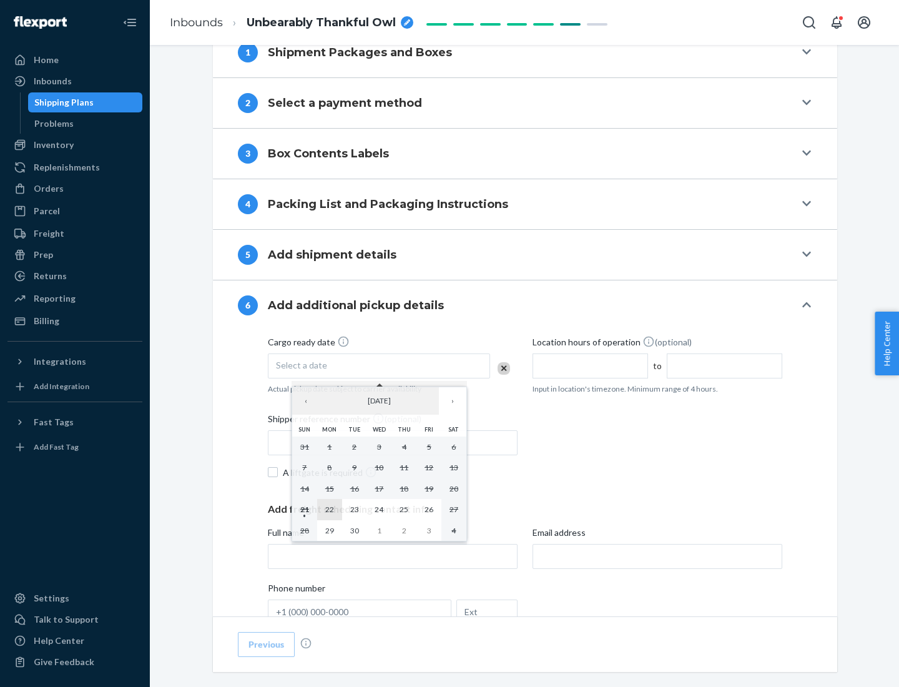
click at [329, 509] on abbr "22" at bounding box center [329, 508] width 9 height 9
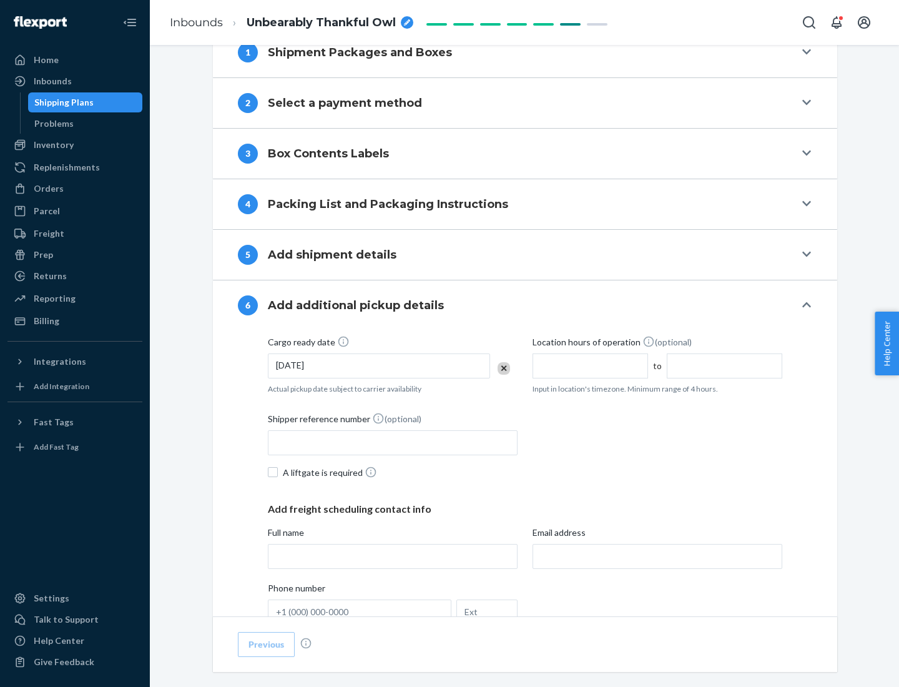
scroll to position [668, 0]
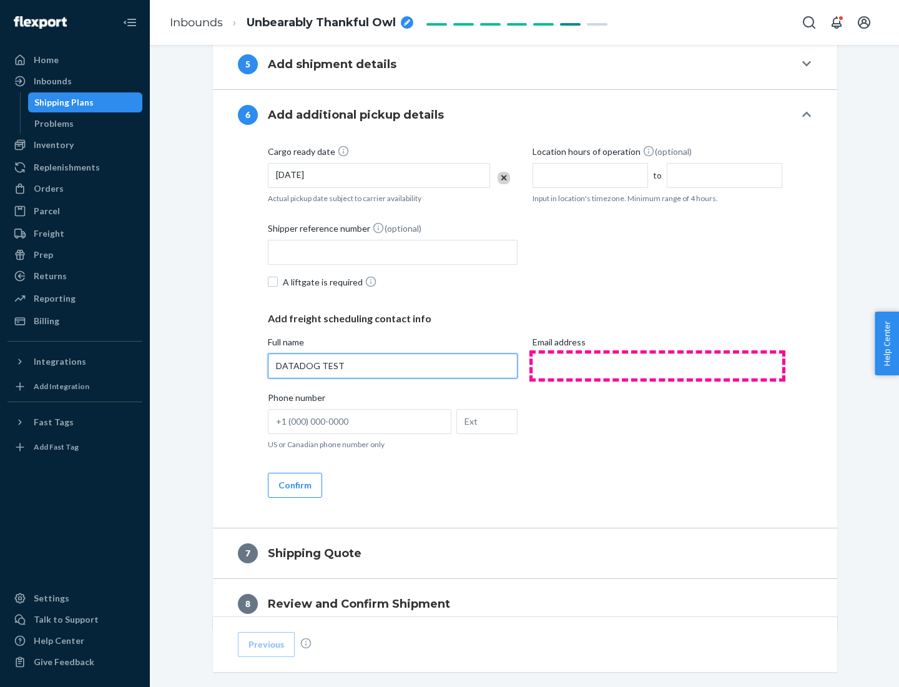
type input "DATADOG TEST"
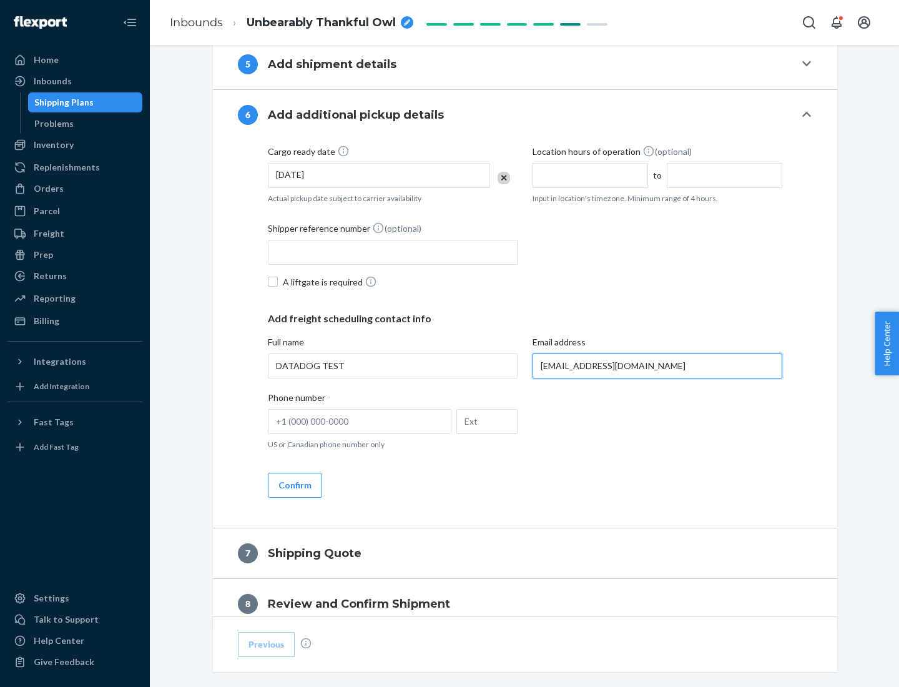
scroll to position [724, 0]
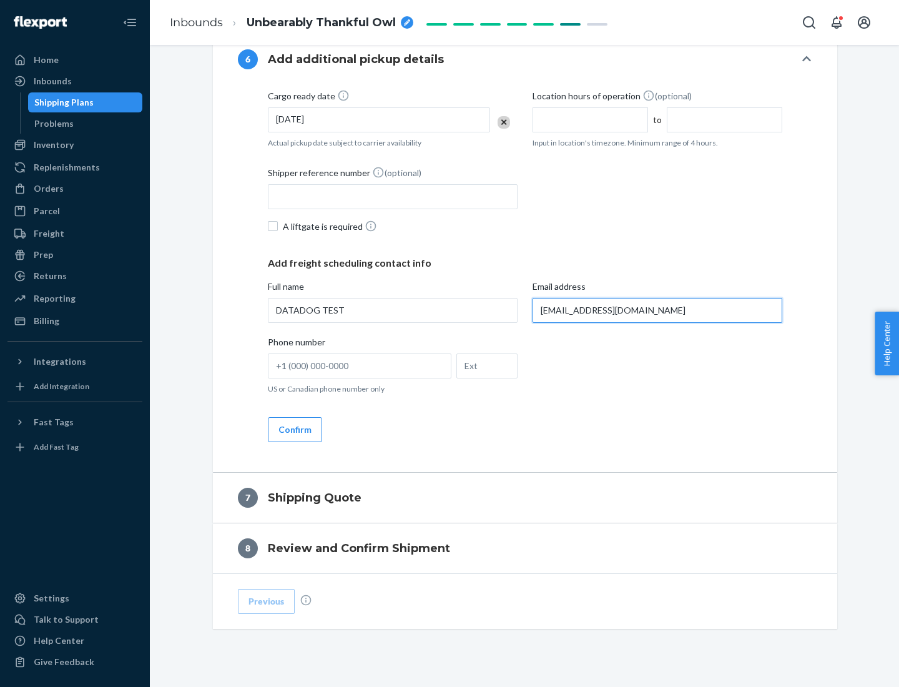
type input "[EMAIL_ADDRESS][DOMAIN_NAME]"
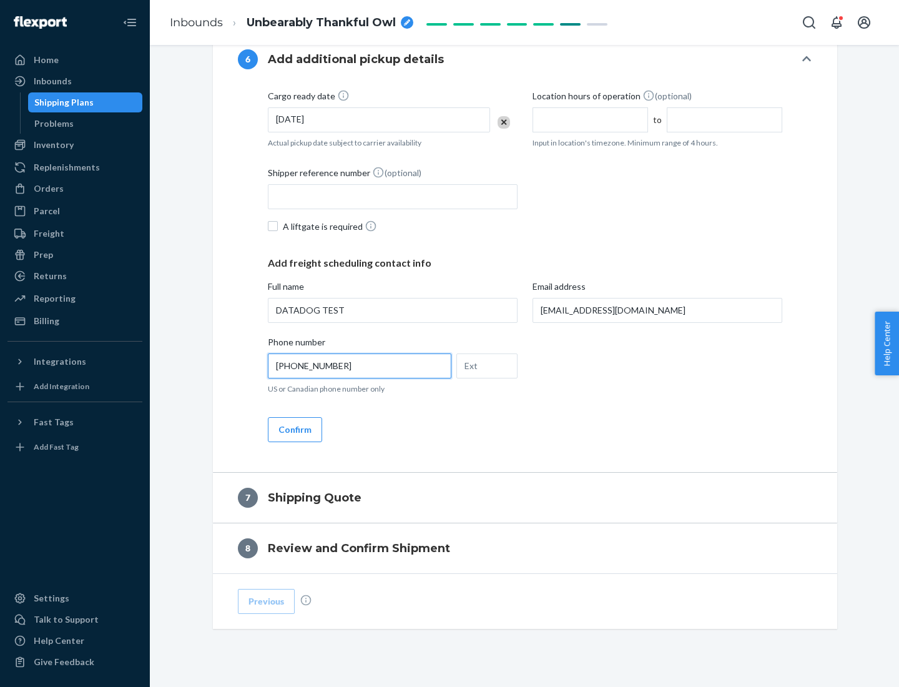
scroll to position [749, 0]
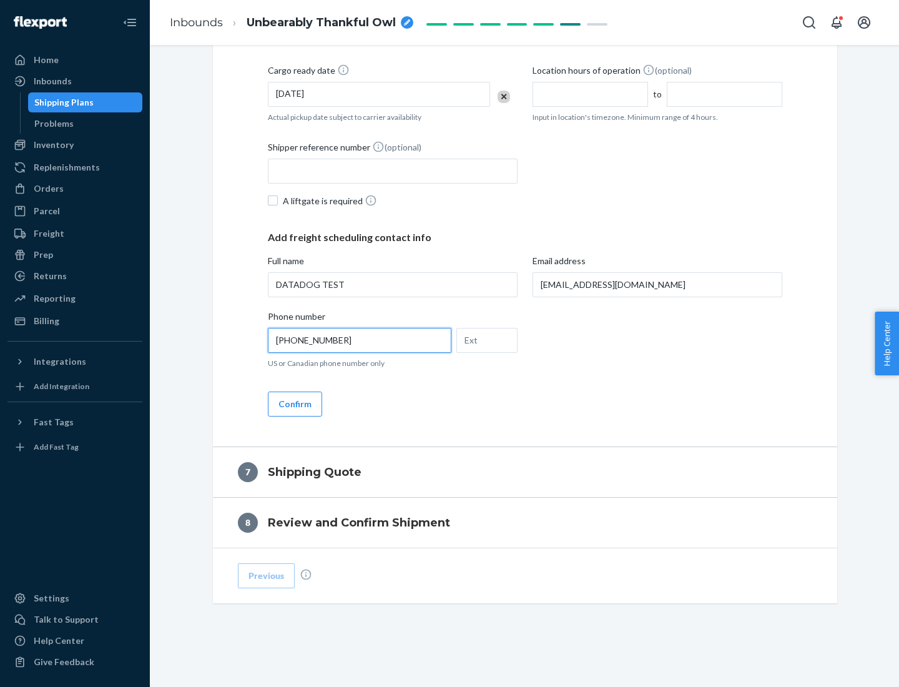
type input "[PHONE_NUMBER]"
click at [294, 403] on button "Confirm" at bounding box center [295, 403] width 54 height 25
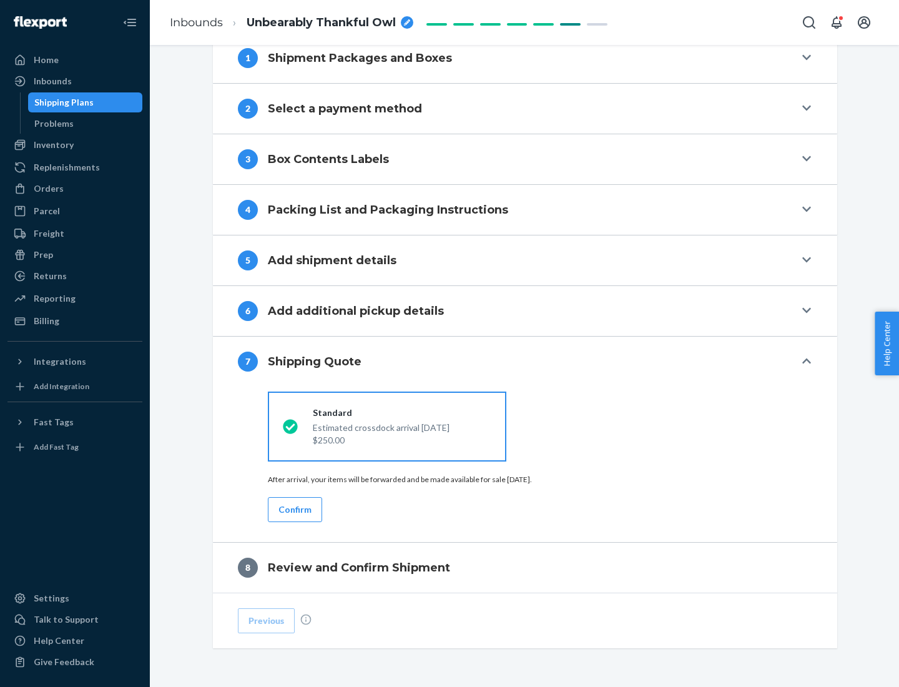
scroll to position [517, 0]
